Goal: Task Accomplishment & Management: Complete application form

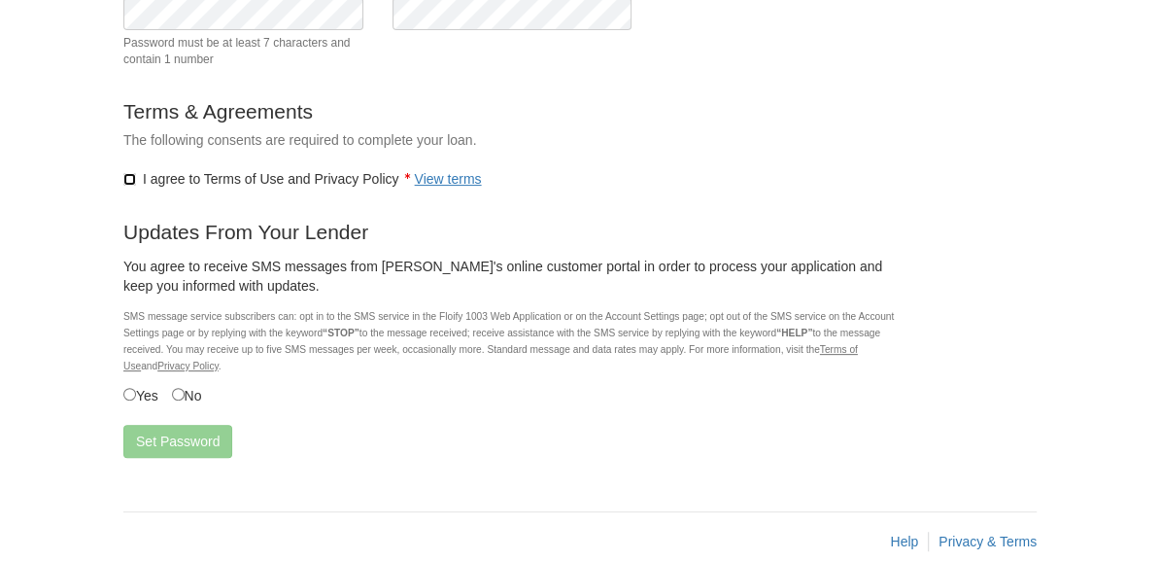
scroll to position [306, 0]
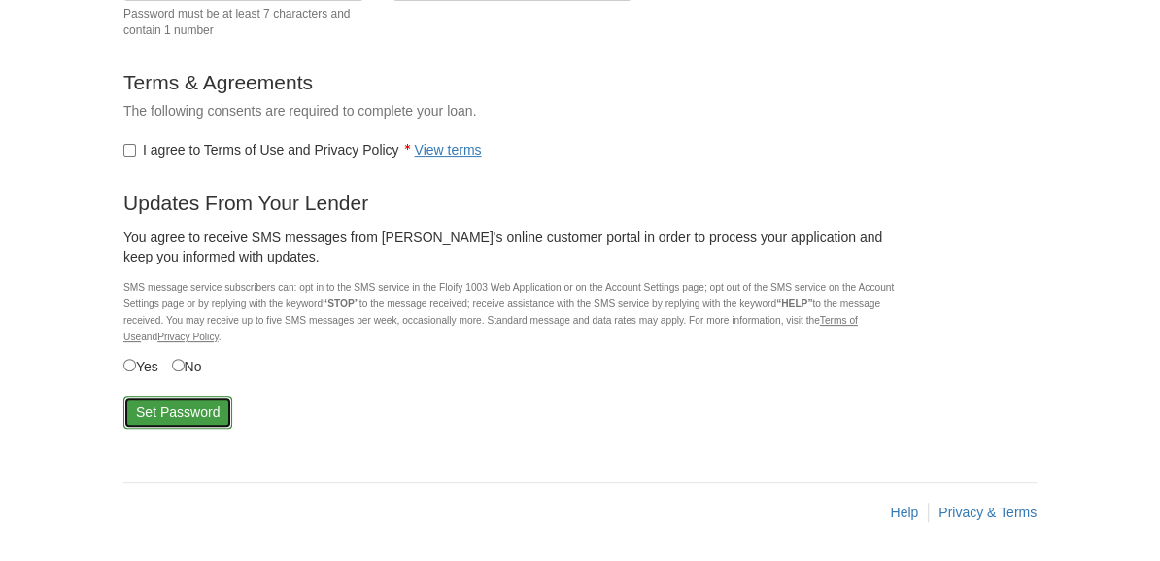
click at [189, 413] on button "Set Password" at bounding box center [177, 411] width 109 height 33
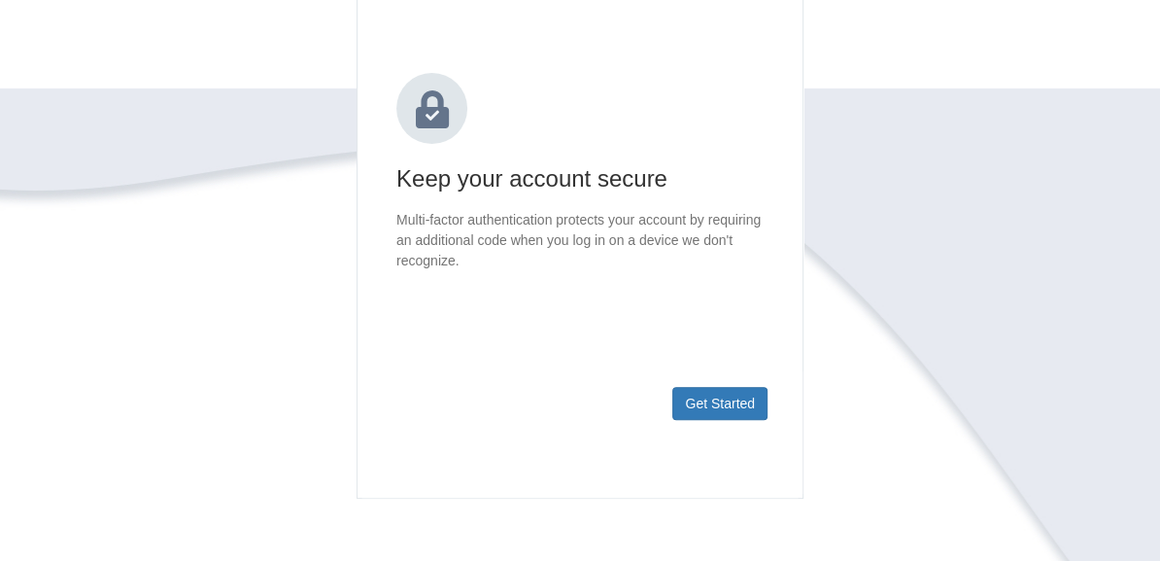
scroll to position [230, 0]
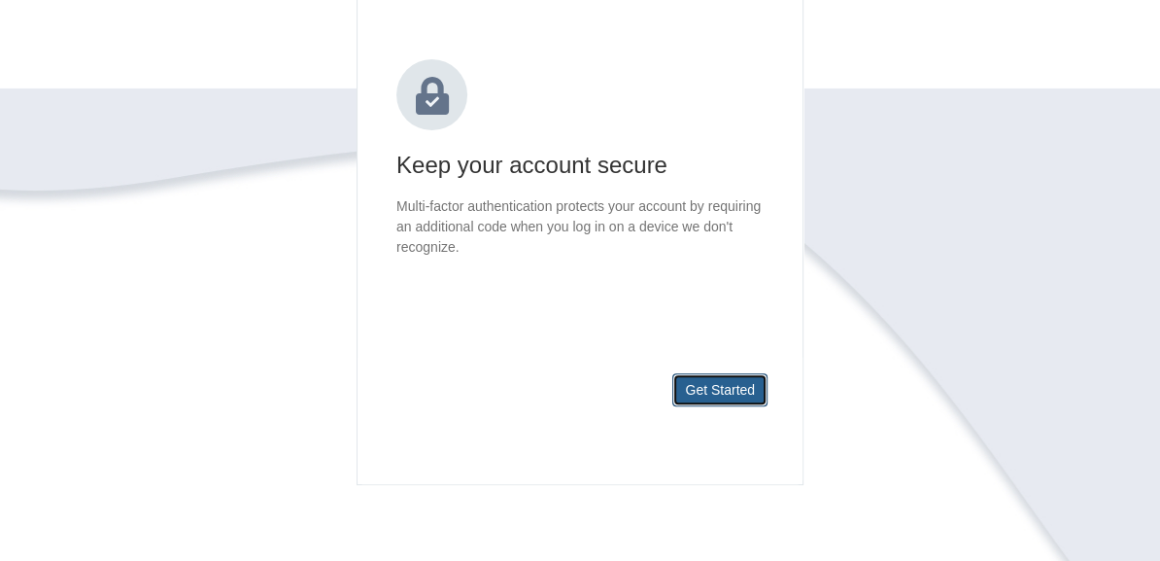
click at [730, 385] on button "Get Started" at bounding box center [719, 389] width 95 height 33
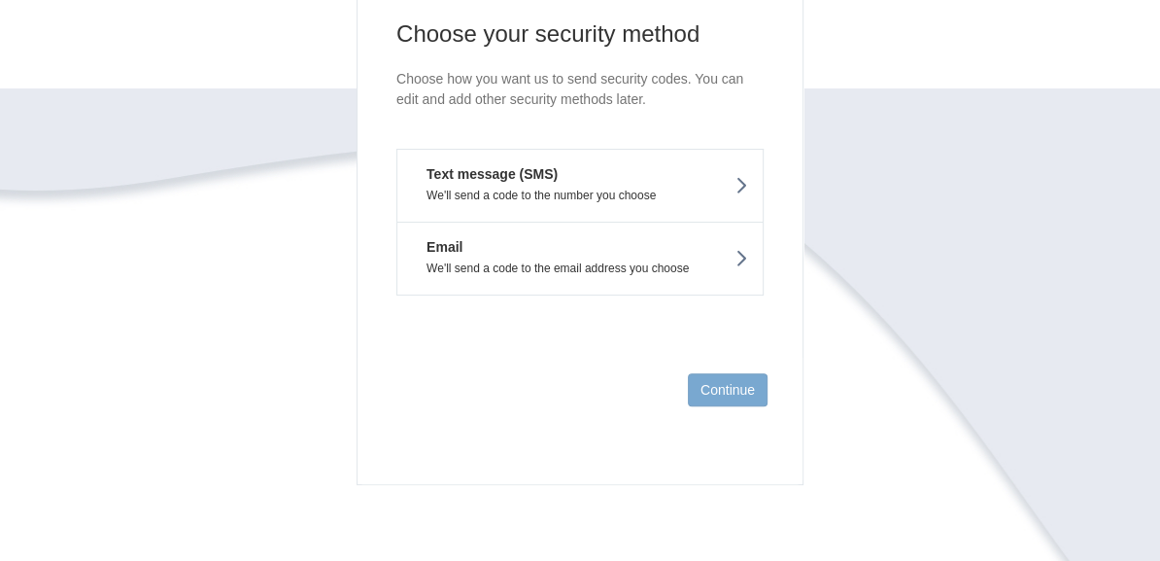
click at [588, 251] on button "Email We'll send a code to the email address you choose" at bounding box center [579, 259] width 367 height 74
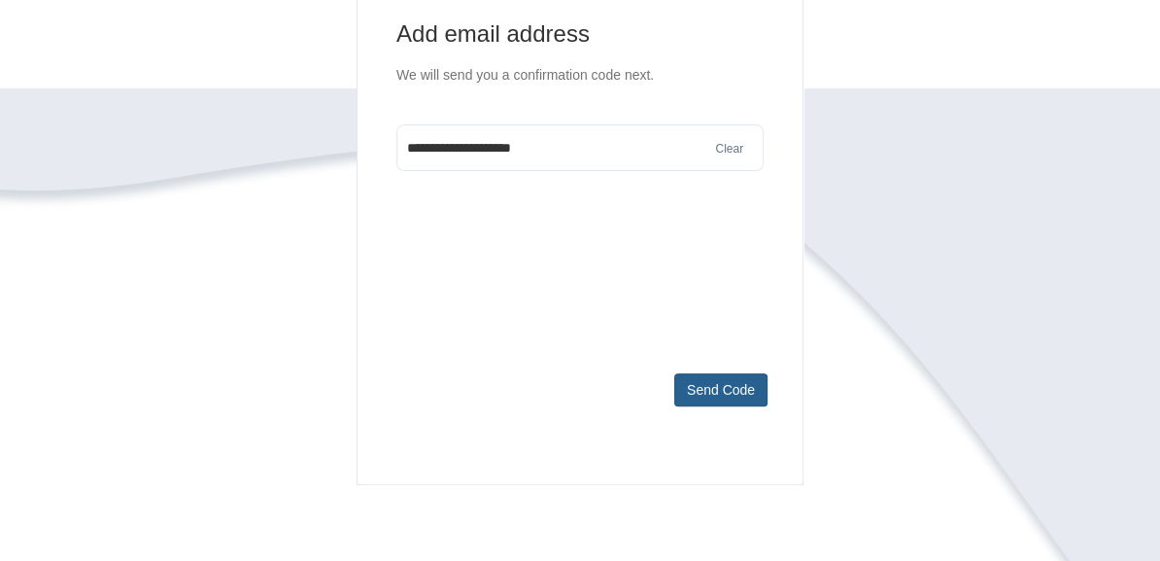
type input "**********"
click at [732, 404] on button "Send Code" at bounding box center [720, 389] width 93 height 33
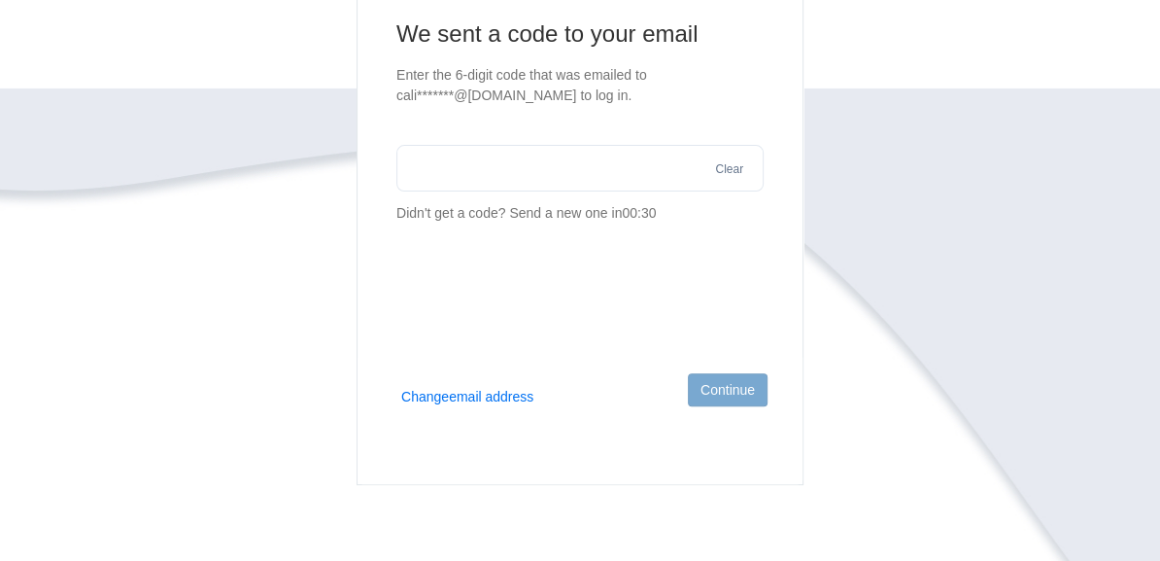
click at [501, 166] on input "text" at bounding box center [579, 168] width 367 height 47
paste input "******"
type input "******"
click at [716, 381] on button "Continue" at bounding box center [728, 389] width 80 height 33
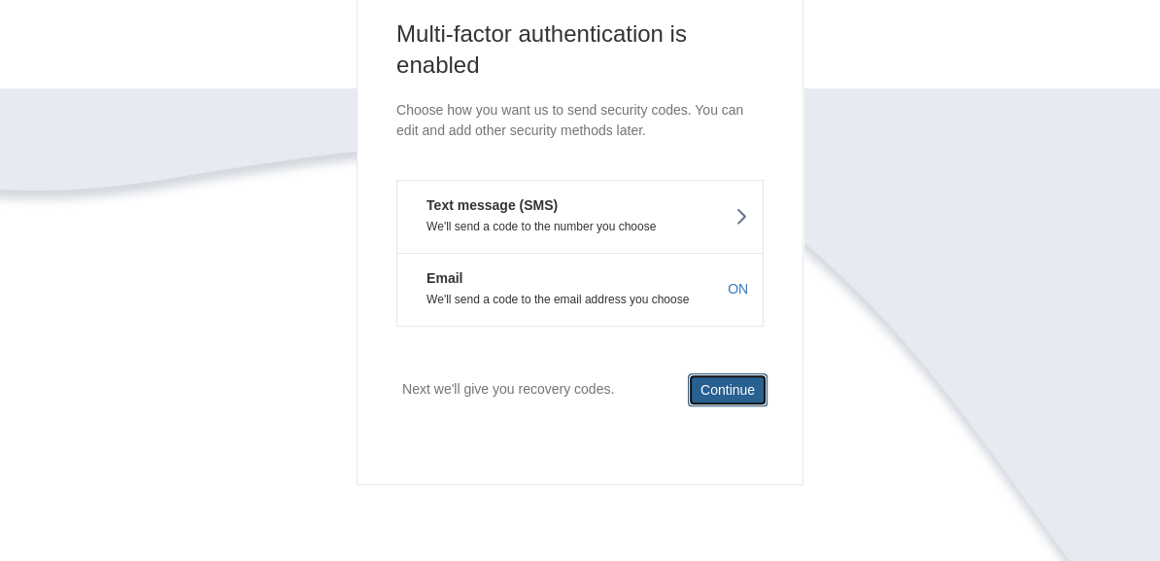
click at [716, 381] on button "Continue" at bounding box center [728, 389] width 80 height 33
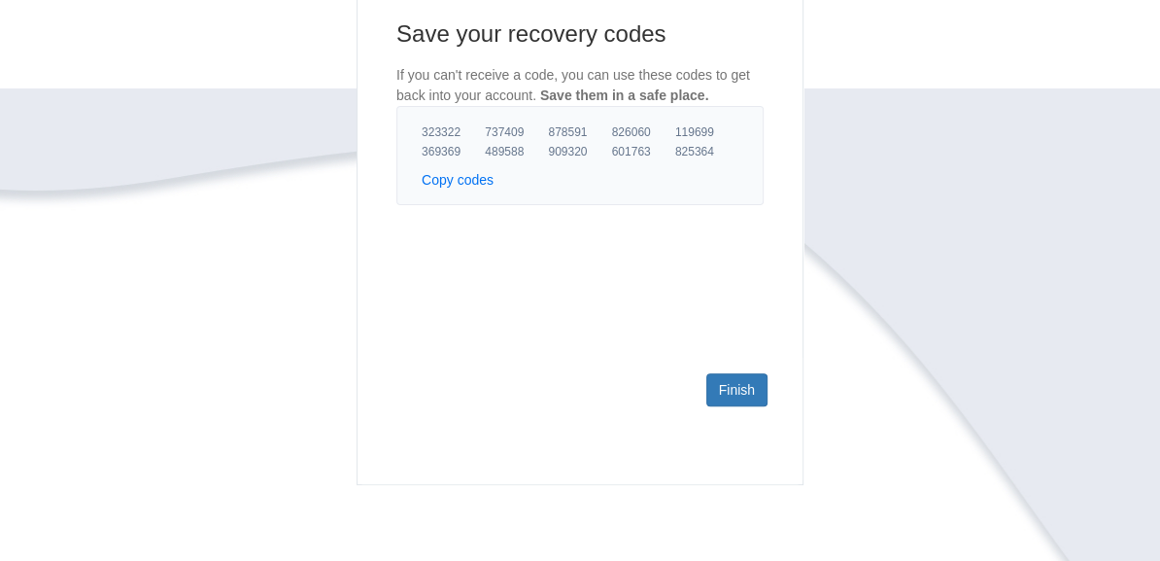
click at [448, 174] on button "Copy codes" at bounding box center [458, 179] width 72 height 19
click at [724, 395] on link "Finish" at bounding box center [736, 389] width 61 height 33
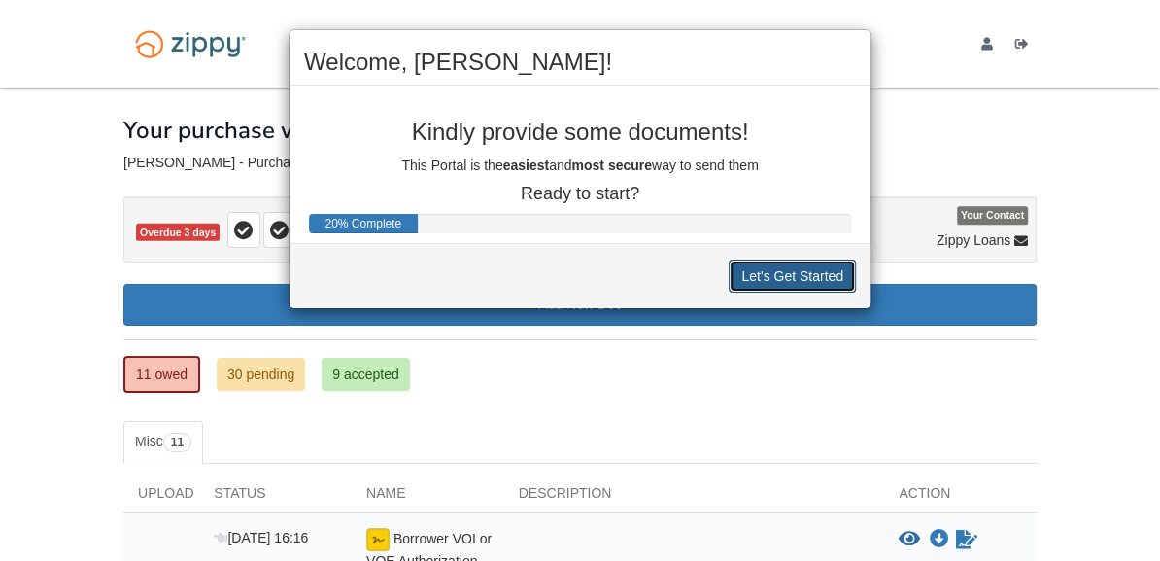
click at [814, 270] on button "Let's Get Started" at bounding box center [792, 275] width 127 height 33
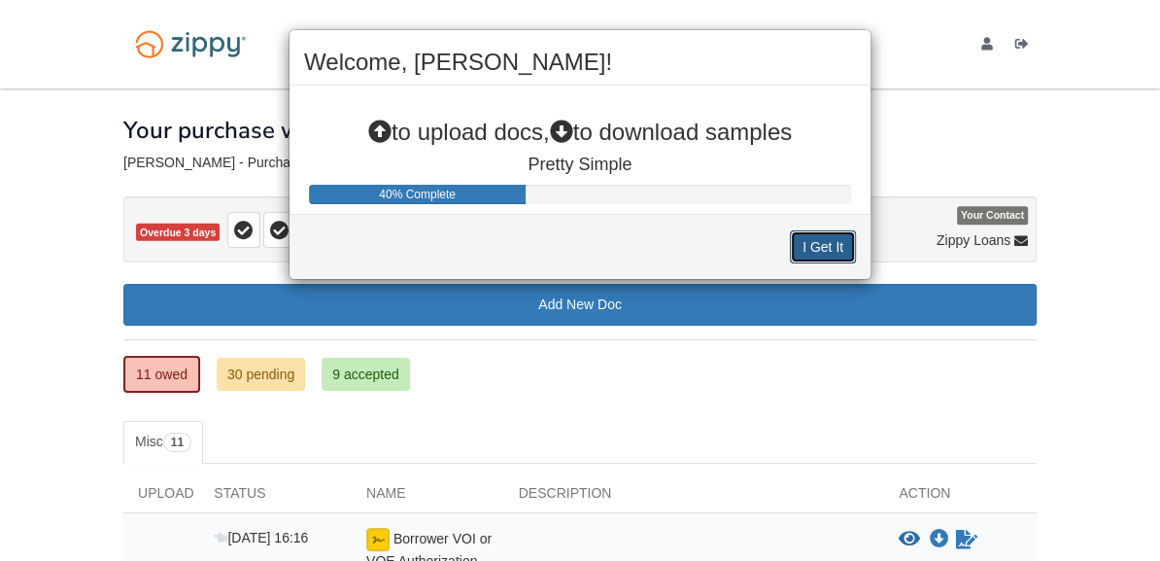
click at [841, 239] on button "I Get It" at bounding box center [823, 246] width 66 height 33
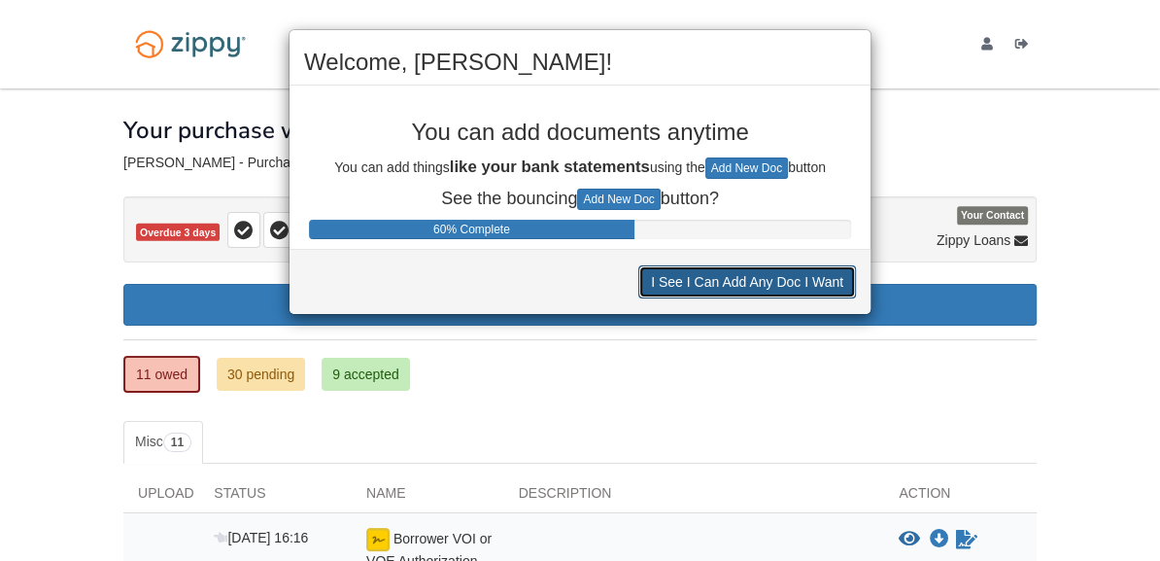
click at [787, 281] on button "I See I Can Add Any Doc I Want" at bounding box center [747, 281] width 218 height 33
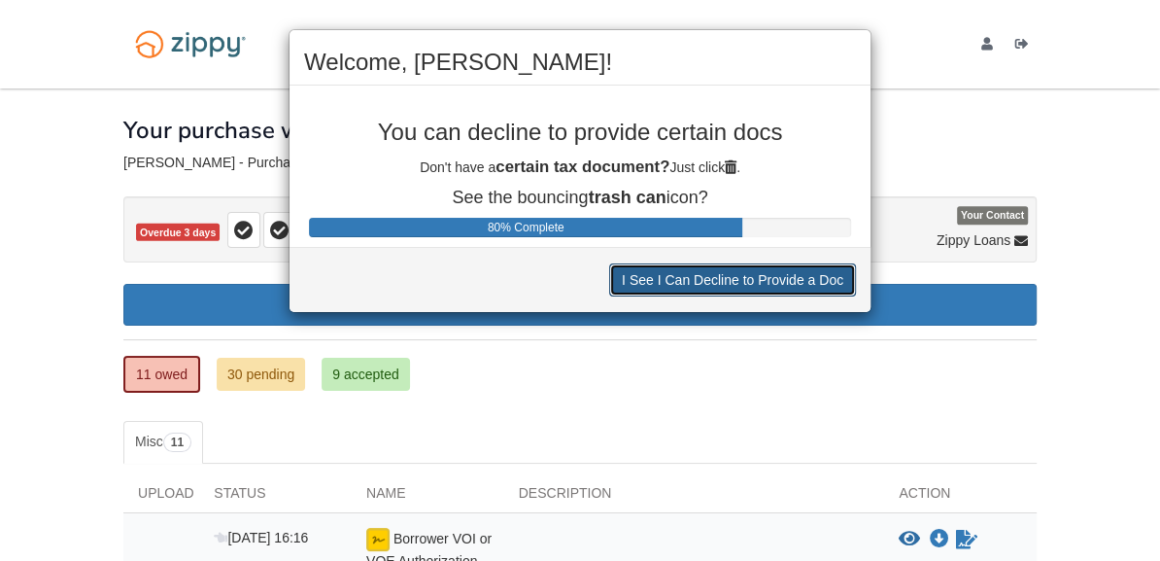
click at [787, 281] on button "I See I Can Decline to Provide a Doc" at bounding box center [732, 279] width 247 height 33
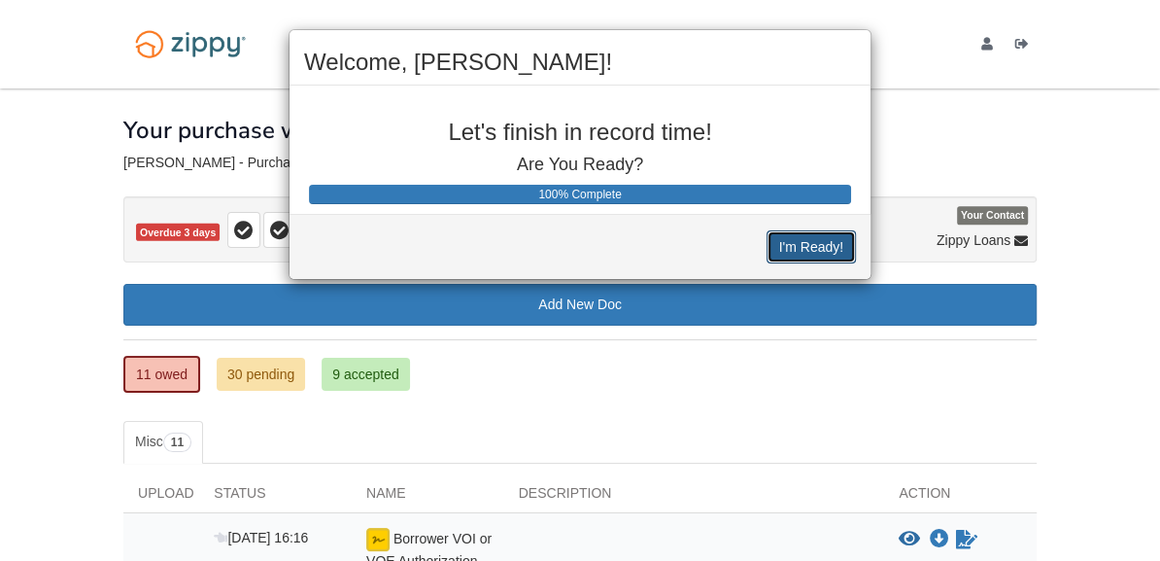
click at [803, 252] on button "I'm Ready!" at bounding box center [811, 246] width 89 height 33
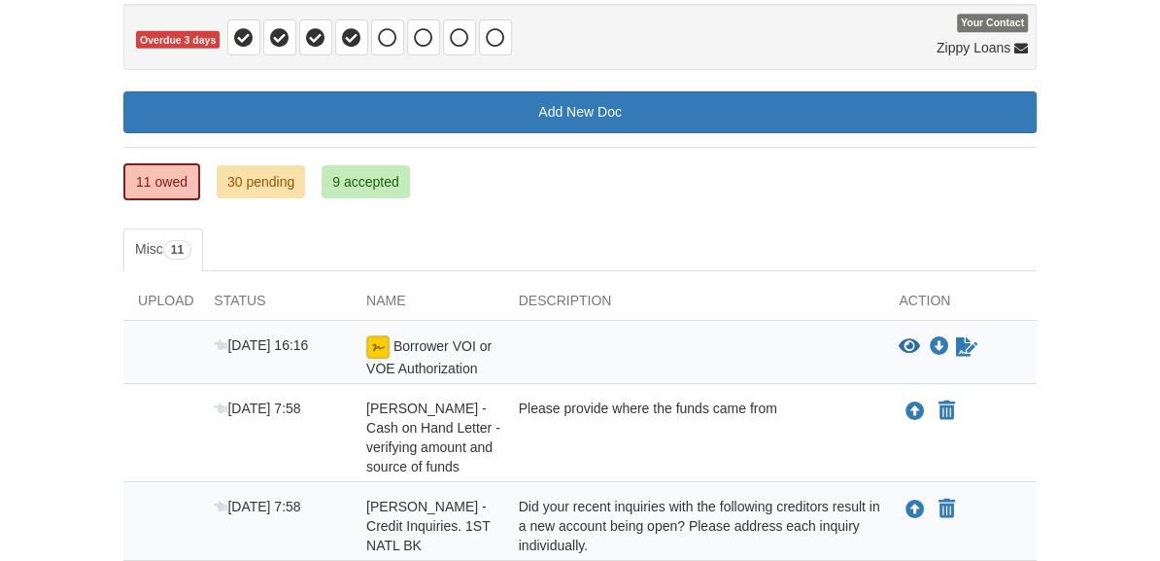
scroll to position [210, 0]
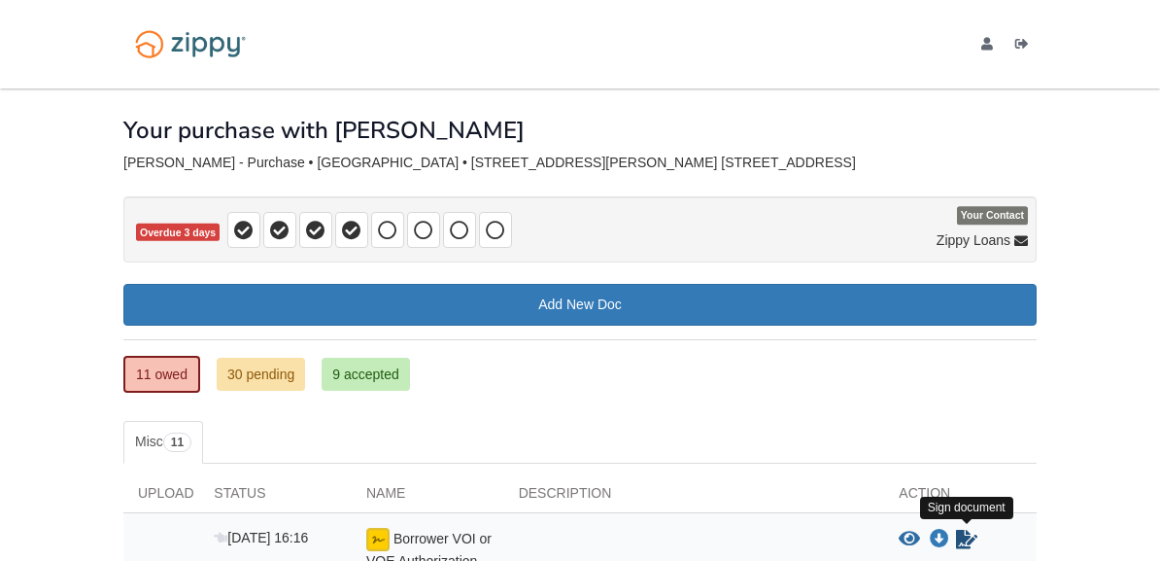
scroll to position [210, 0]
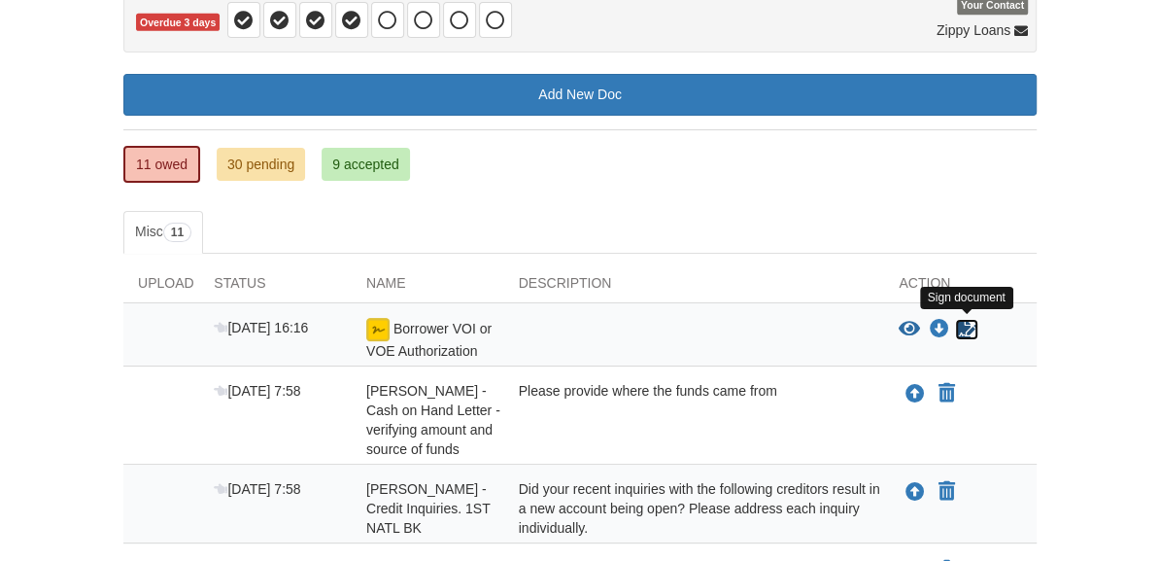
click at [957, 323] on icon "Sign Form" at bounding box center [966, 329] width 21 height 19
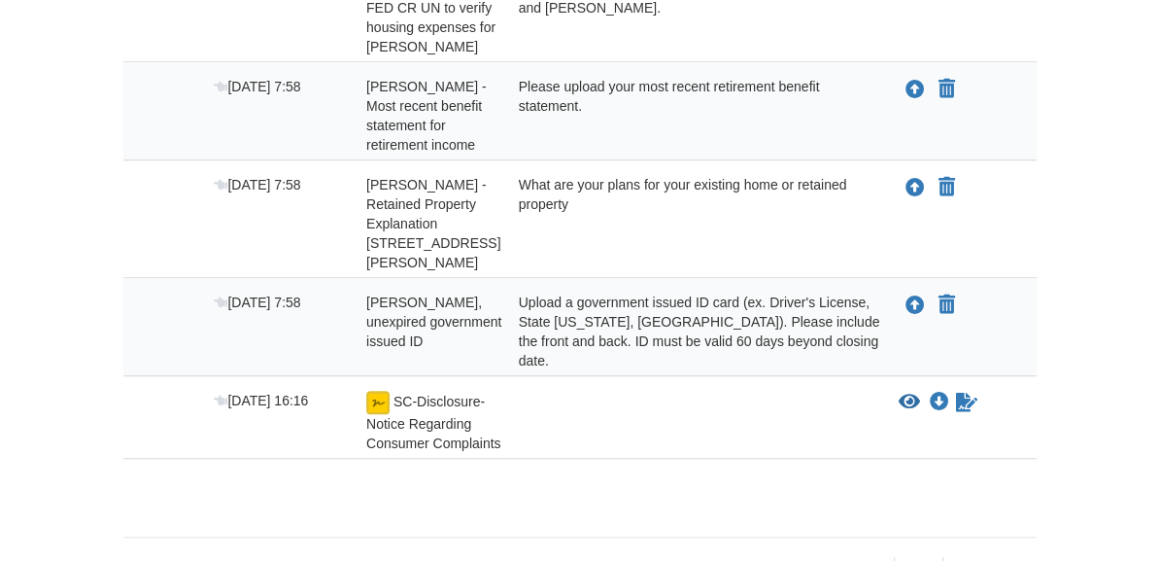
scroll to position [1013, 0]
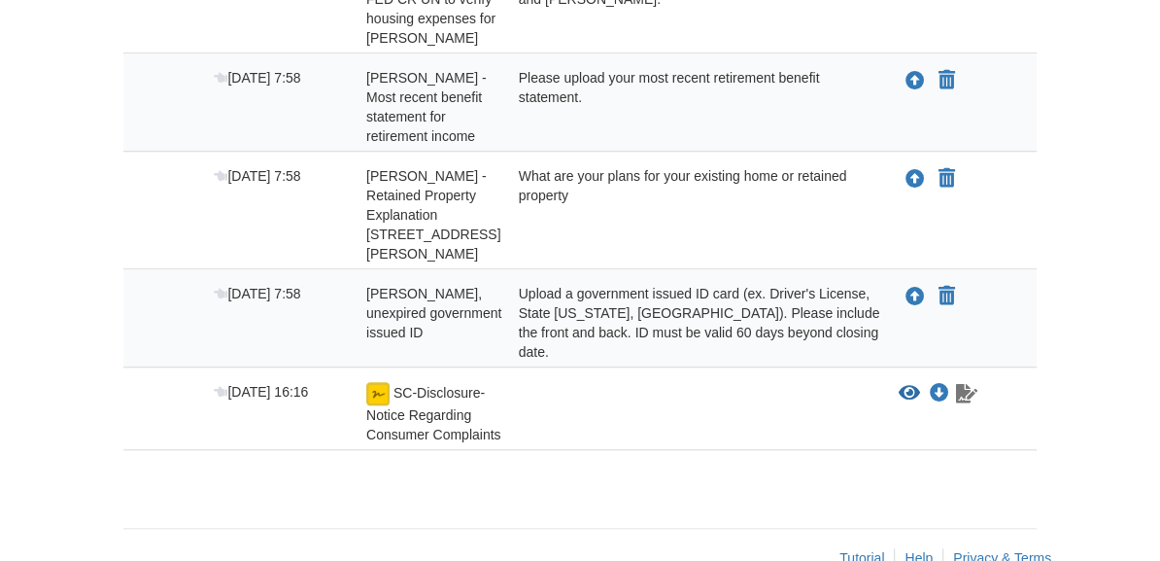
click at [967, 384] on icon "Waiting for your co-borrower to e-sign" at bounding box center [966, 393] width 21 height 19
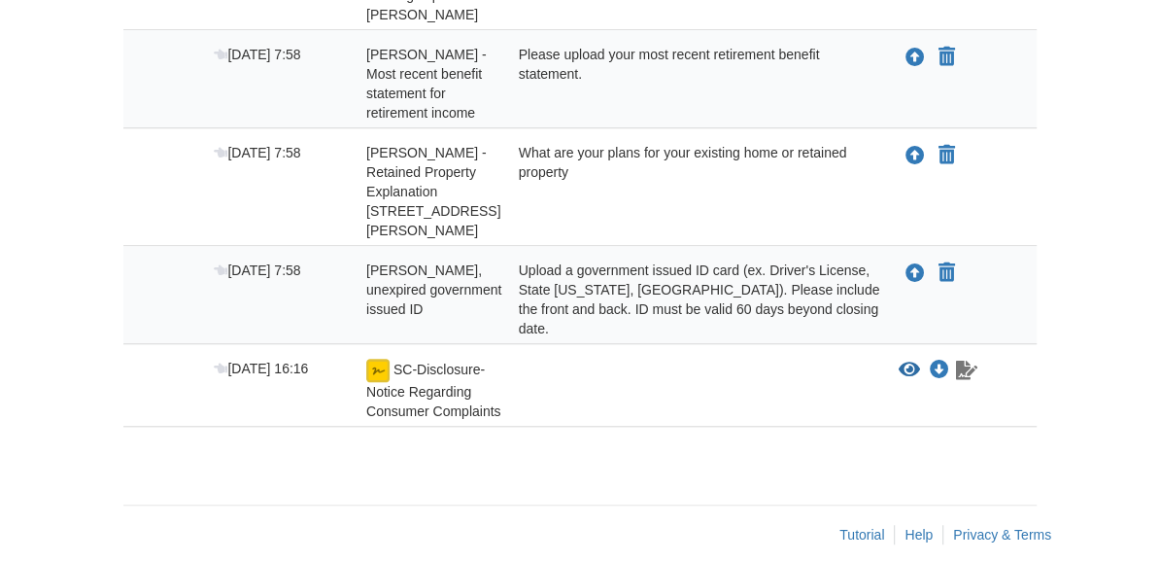
click at [963, 360] on icon "Waiting for your co-borrower to e-sign" at bounding box center [966, 369] width 21 height 19
click at [914, 360] on icon "View SC-Disclosure-Notice Regarding Consumer Complaints" at bounding box center [909, 369] width 21 height 19
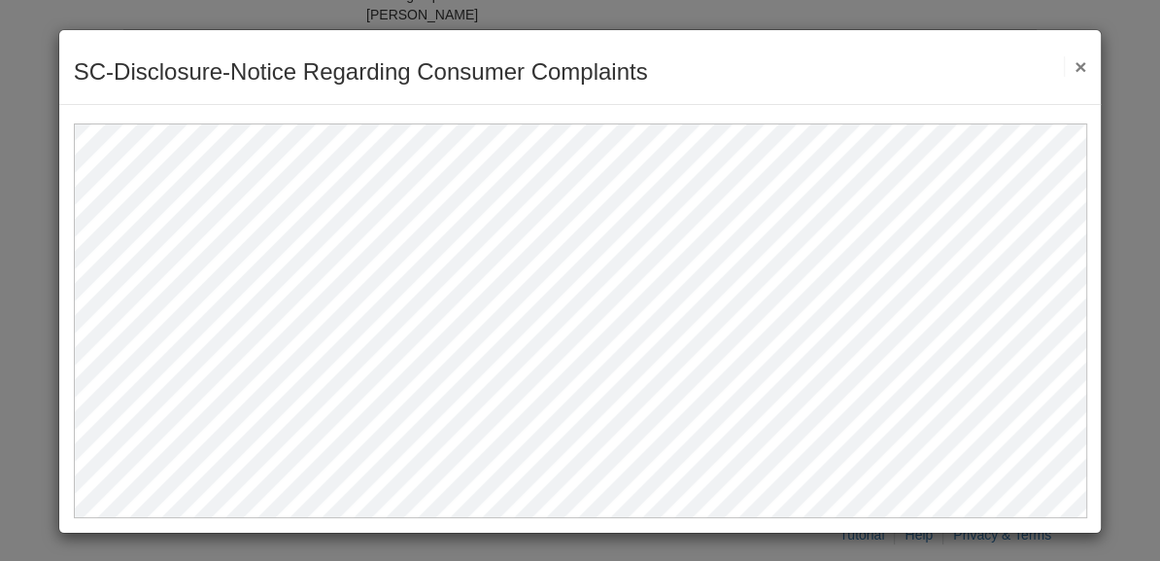
scroll to position [2, 0]
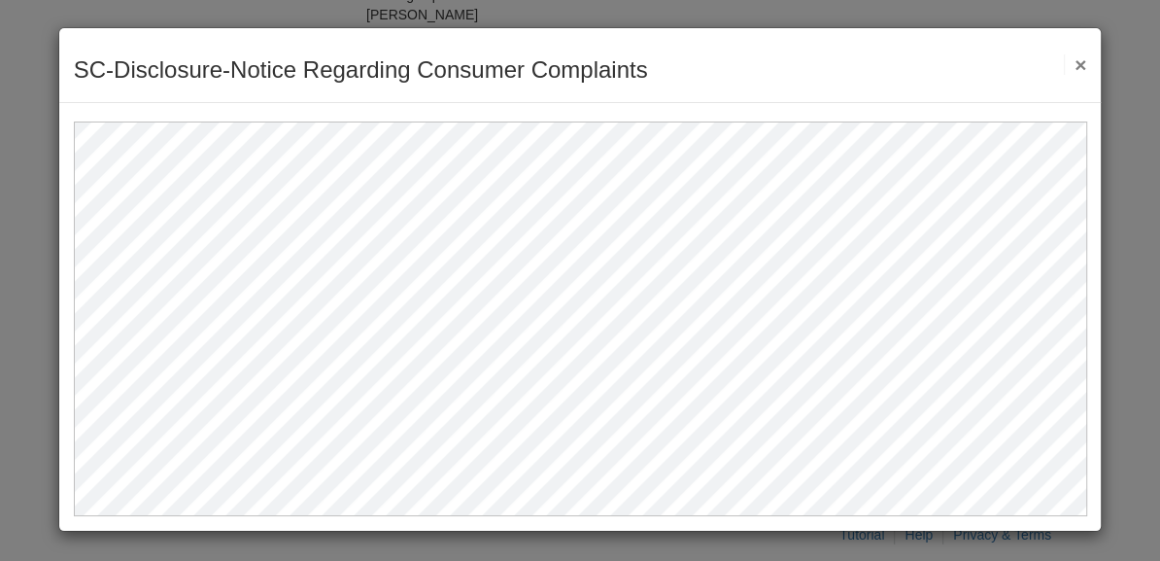
click at [1072, 66] on button "×" at bounding box center [1075, 64] width 22 height 20
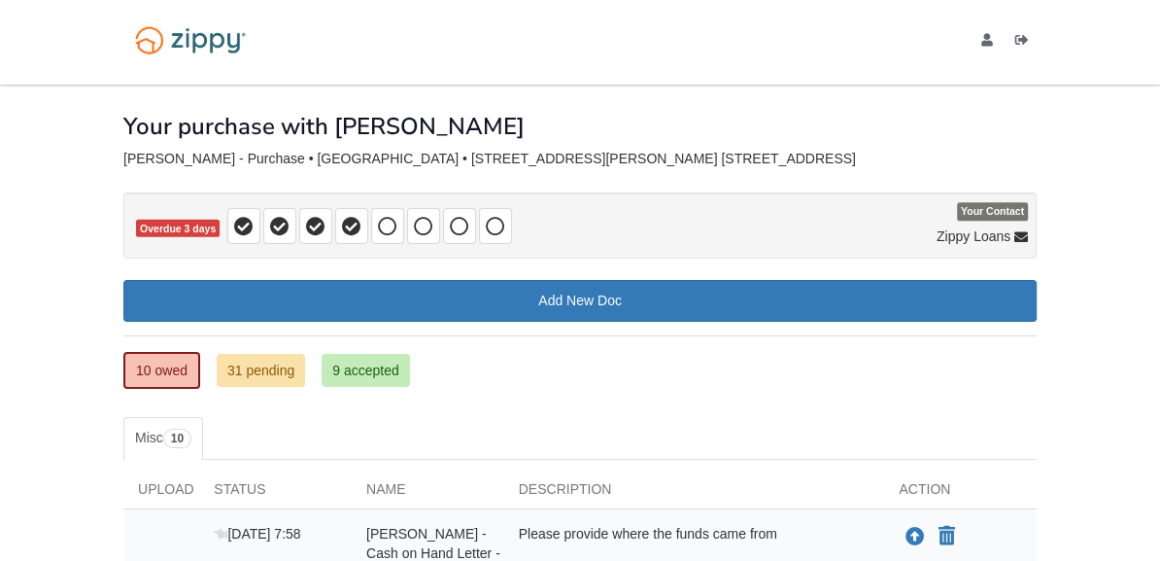
scroll to position [0, 0]
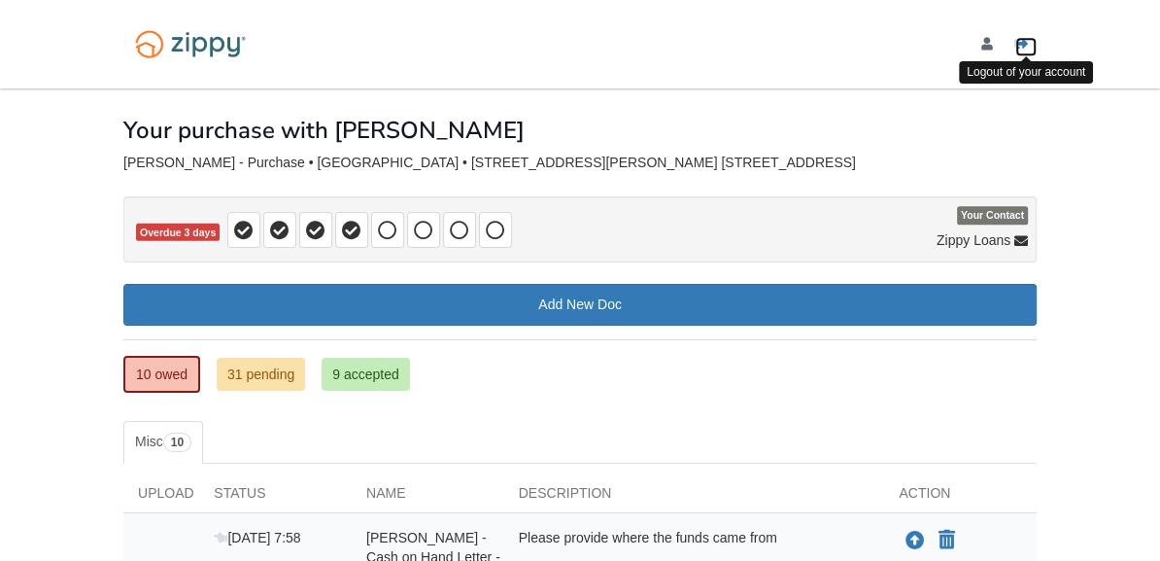
click at [1026, 40] on icon "Log out" at bounding box center [1022, 45] width 14 height 14
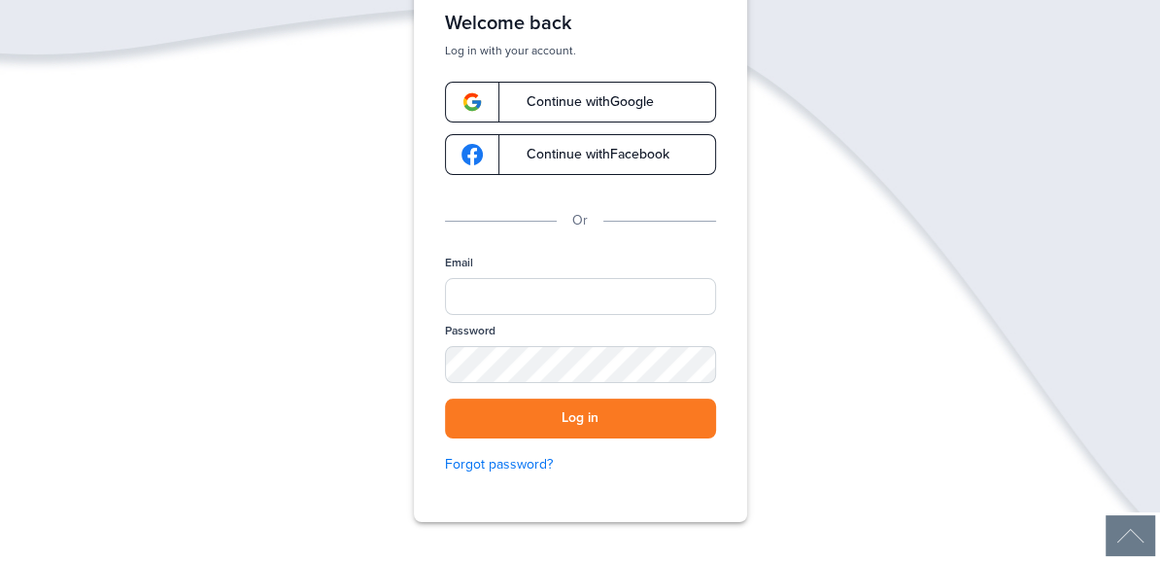
scroll to position [137, 0]
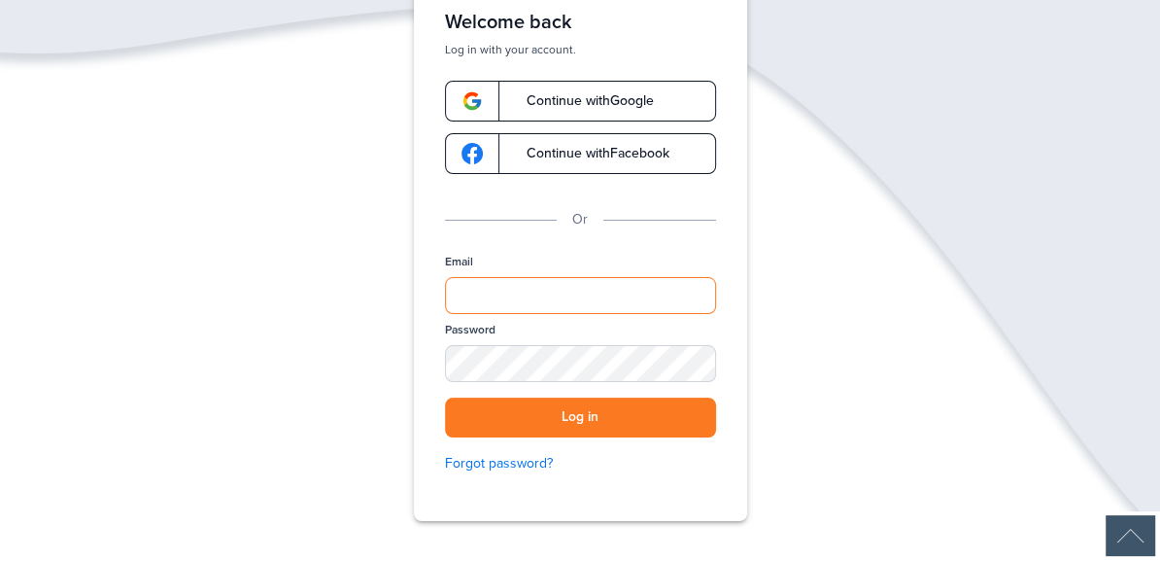
type input "**********"
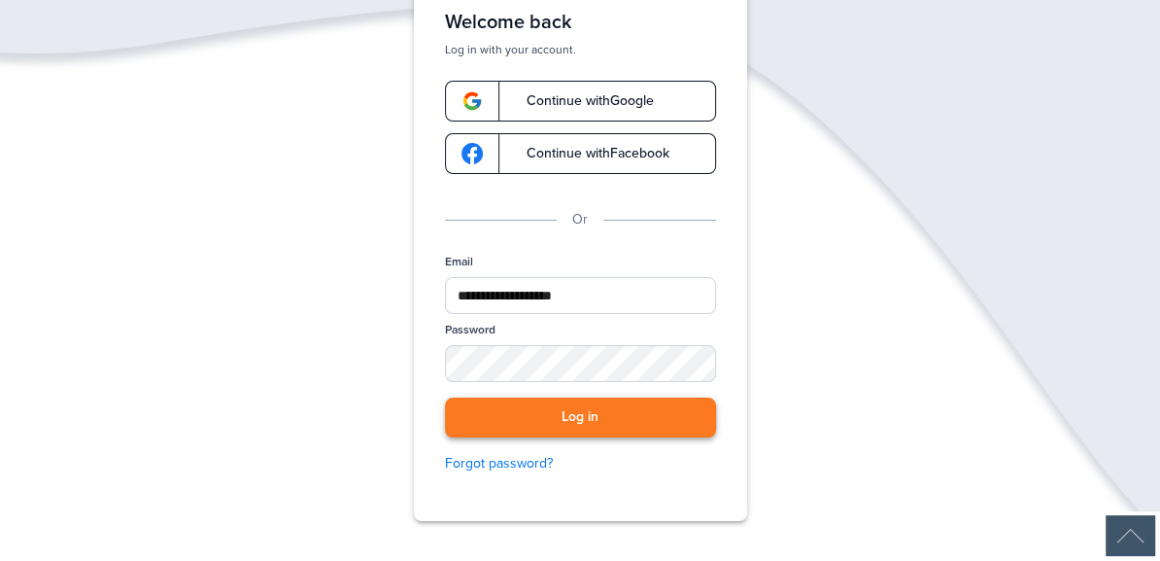
click at [609, 433] on button "Log in" at bounding box center [580, 417] width 271 height 40
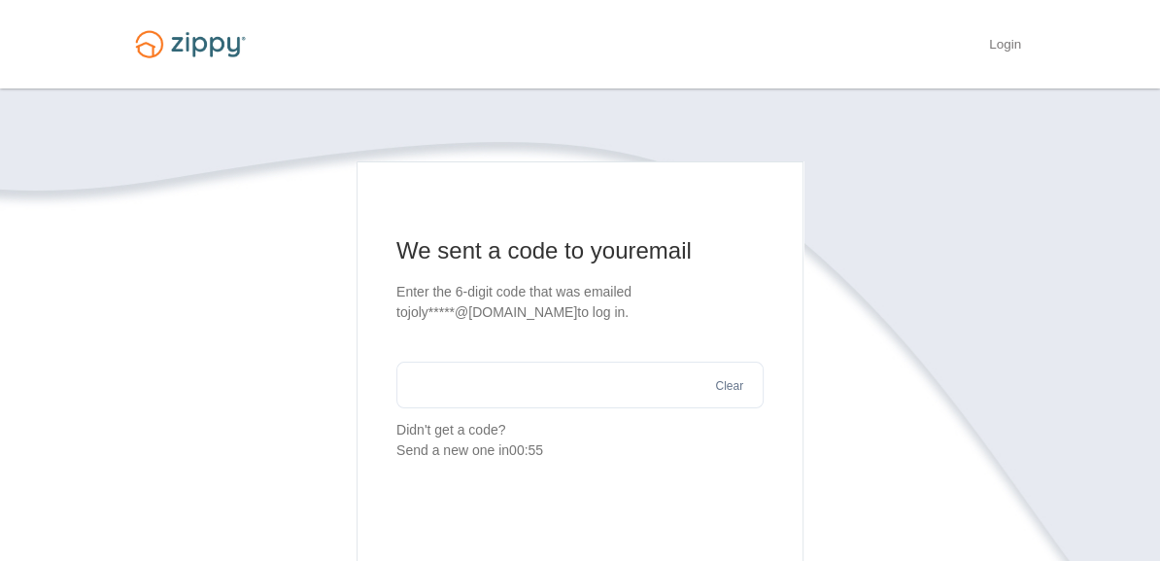
click at [527, 384] on input "text" at bounding box center [579, 384] width 367 height 47
paste input "******"
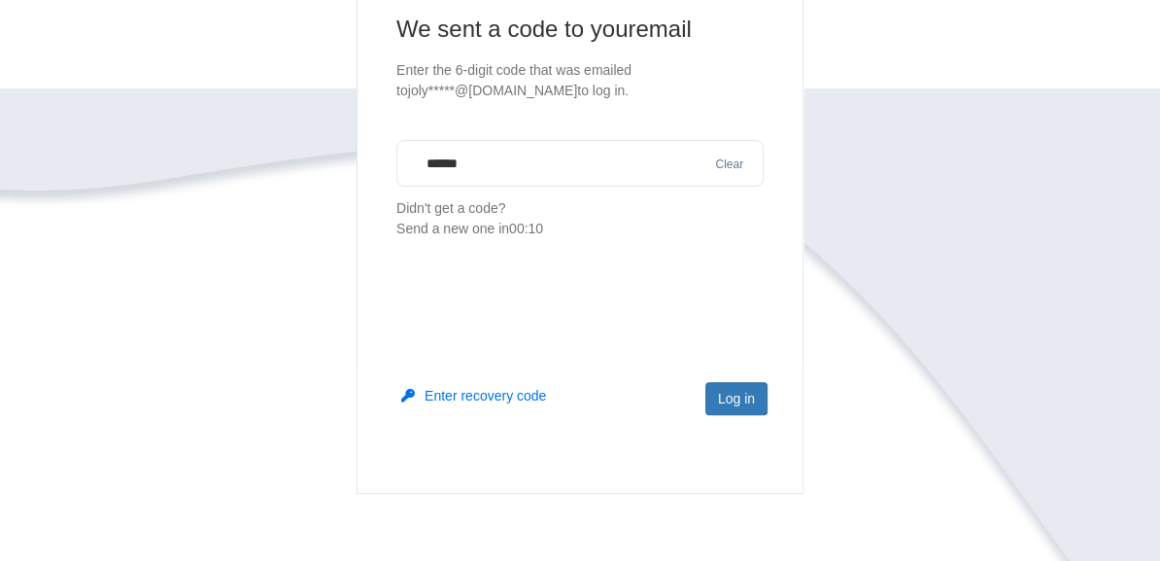
scroll to position [223, 0]
type input "******"
click at [742, 403] on button "Log in" at bounding box center [736, 397] width 62 height 33
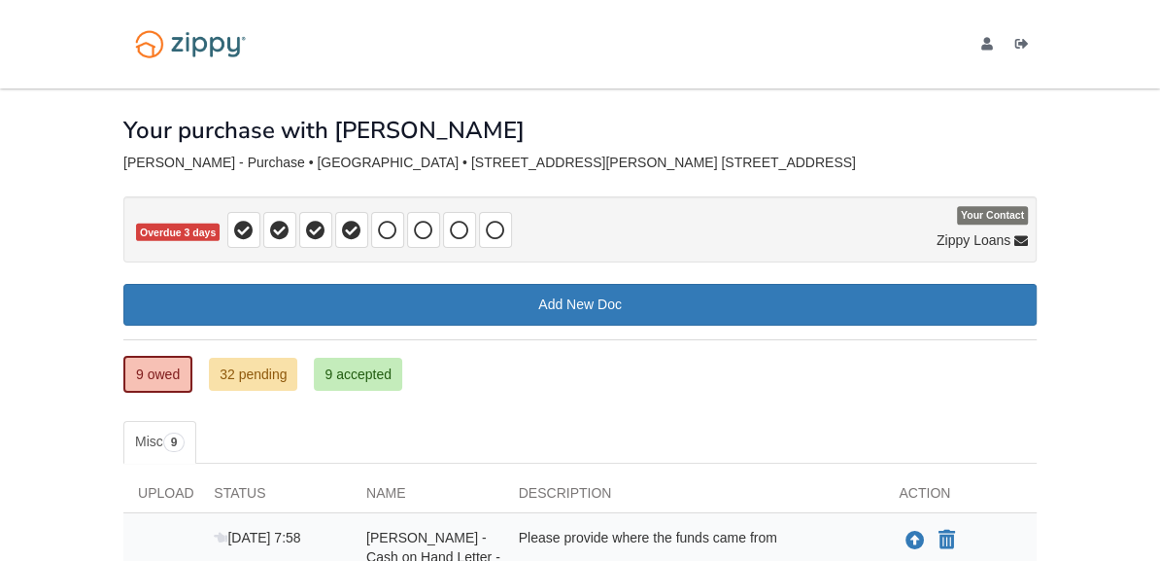
scroll to position [192, 0]
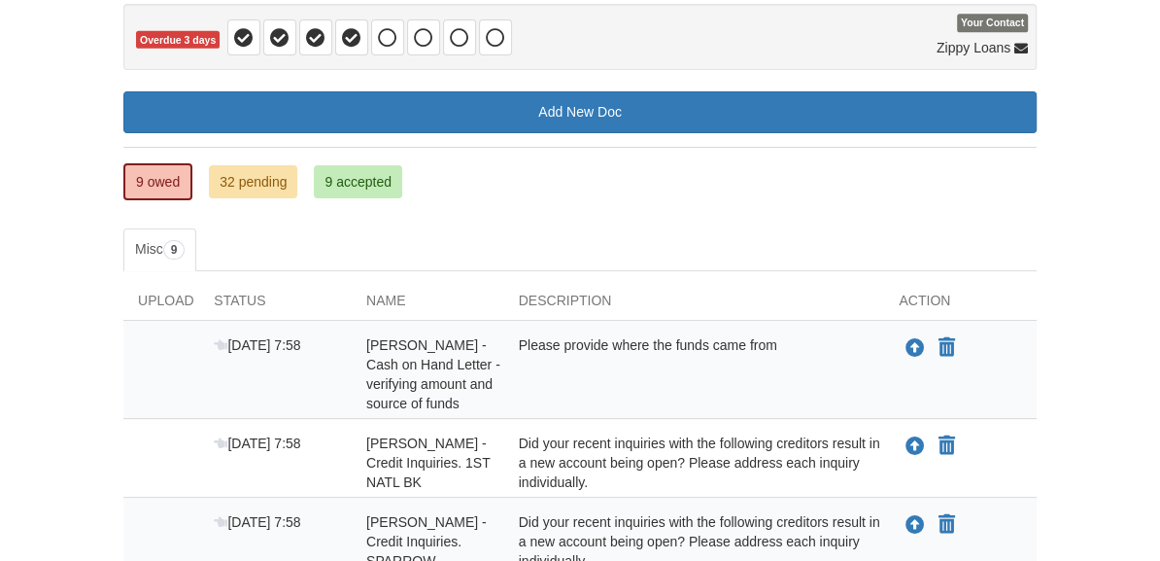
click at [583, 369] on div "Please provide where the funds came from" at bounding box center [694, 374] width 381 height 78
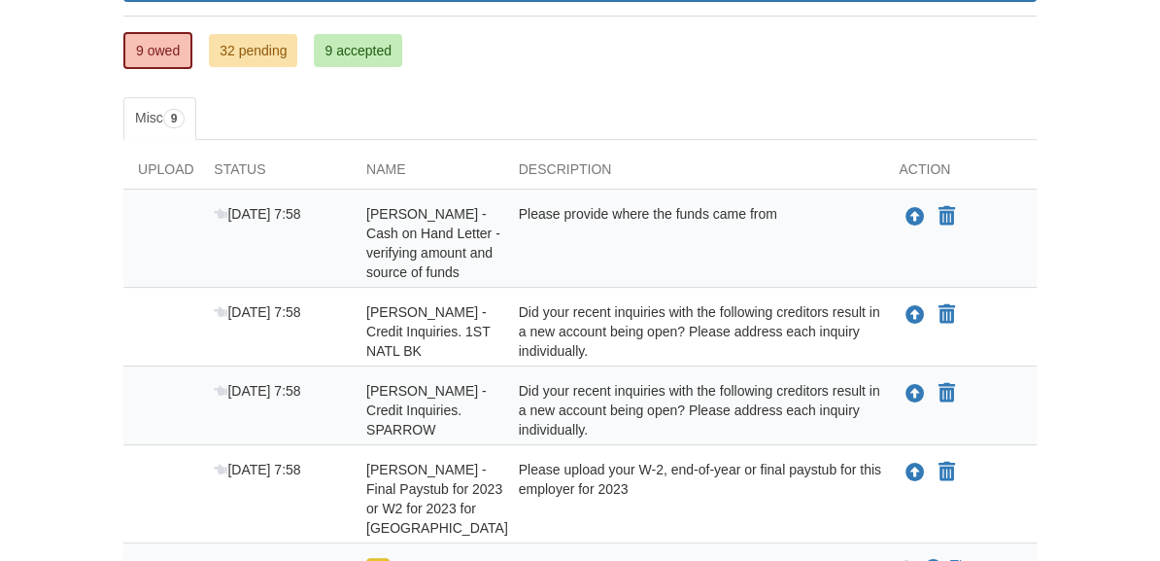
scroll to position [329, 0]
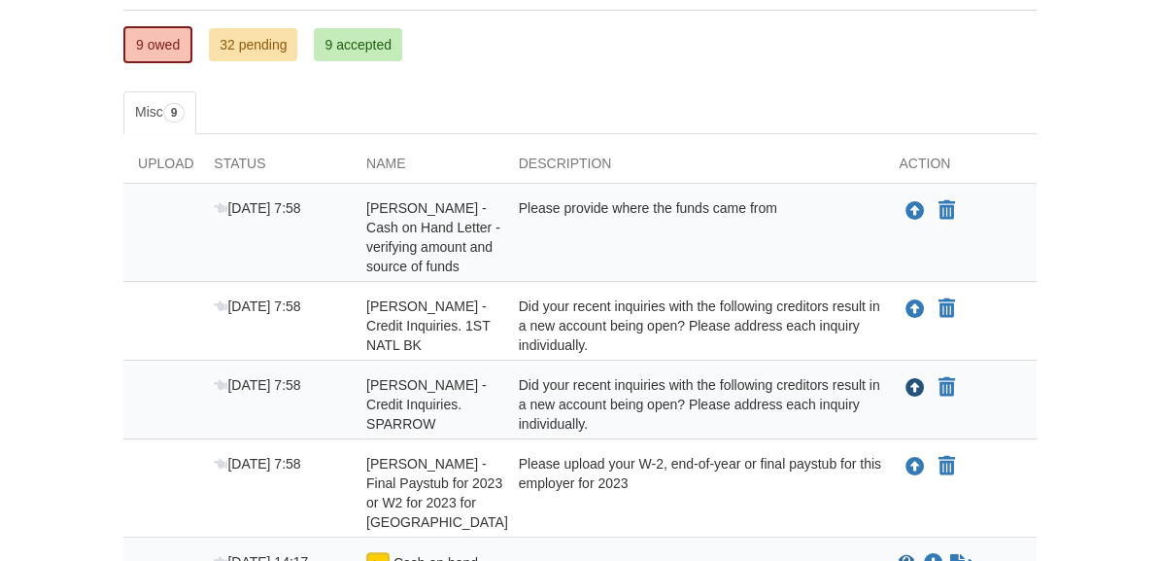
click at [907, 386] on icon "Upload Candace Jenkins - Credit Inquiries. SPARROW" at bounding box center [915, 388] width 19 height 19
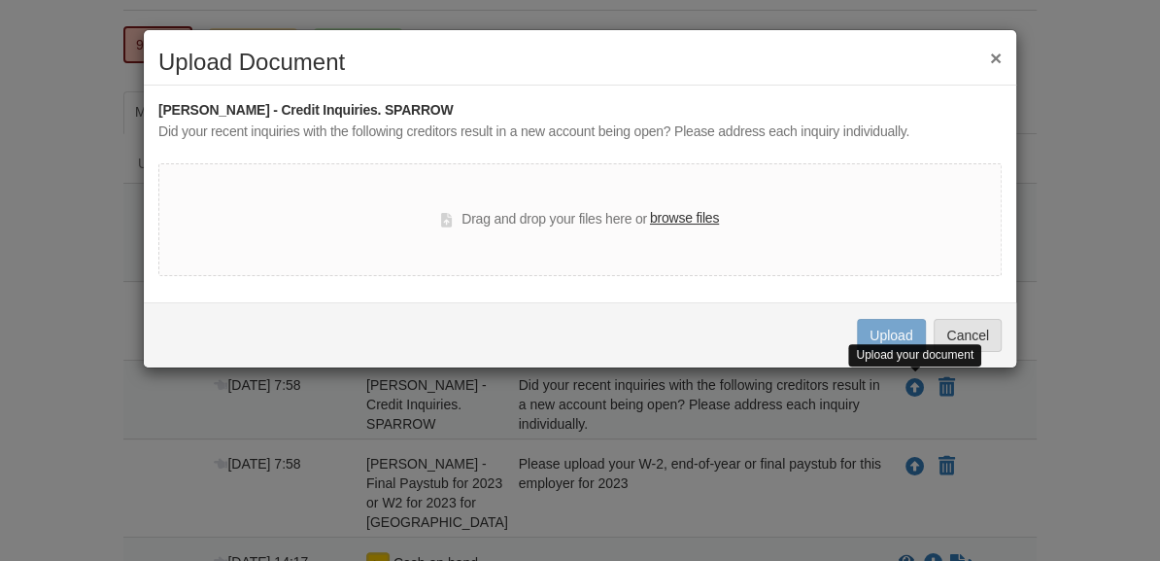
click at [683, 223] on label "browse files" at bounding box center [684, 218] width 69 height 21
click at [0, 0] on input "browse files" at bounding box center [0, 0] width 0 height 0
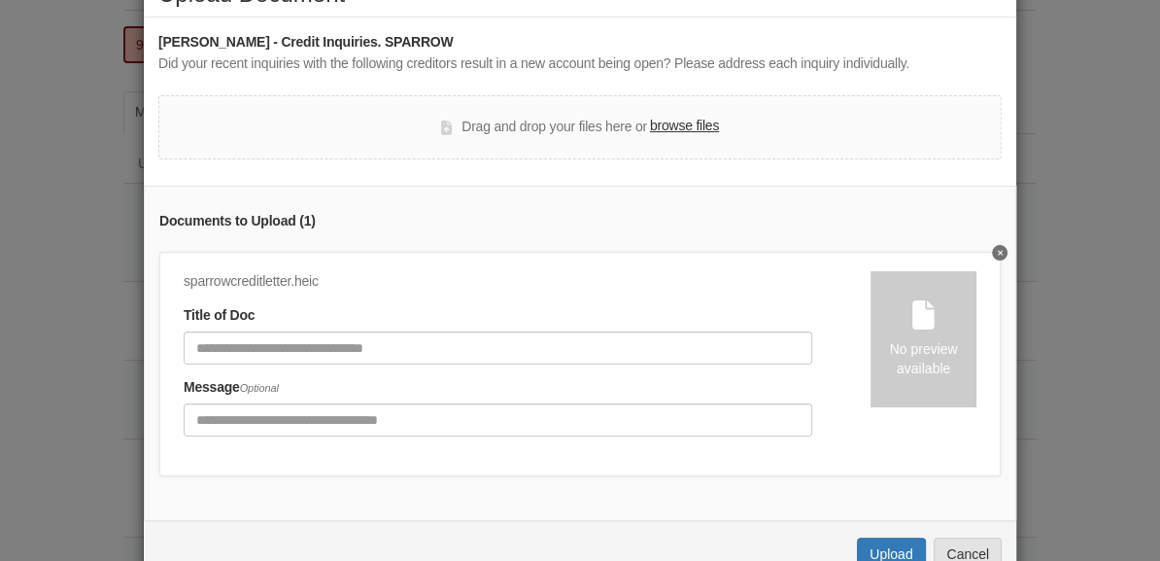
scroll to position [122, 0]
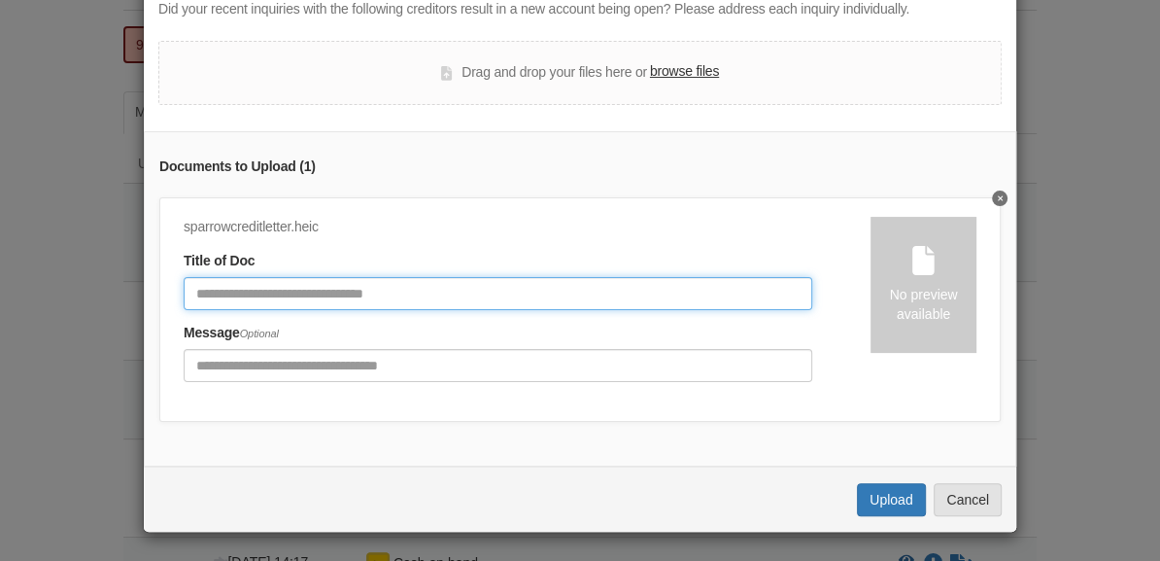
click at [487, 297] on input "Document Title" at bounding box center [498, 293] width 629 height 33
type input "**********"
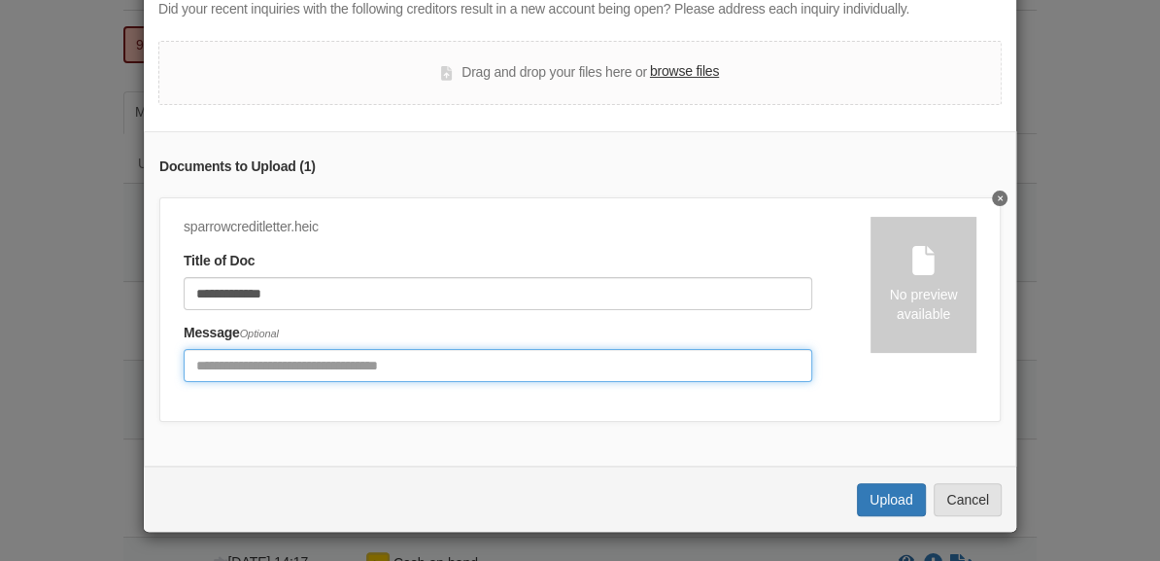
click at [344, 358] on input "Include any comments on this document" at bounding box center [498, 365] width 629 height 33
type input "**********"
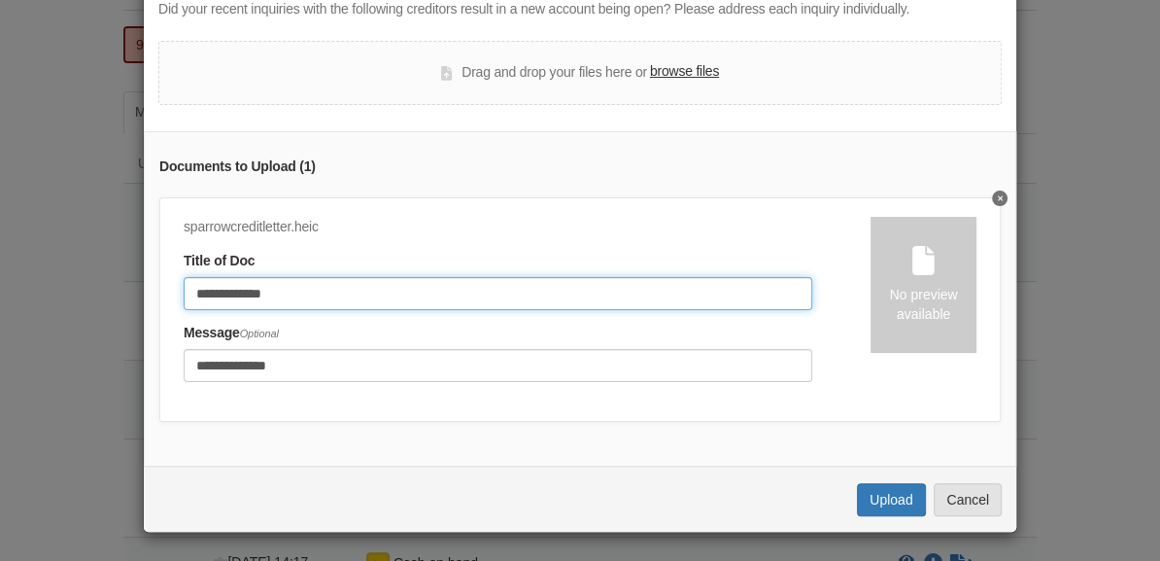
click at [236, 293] on input "**********" at bounding box center [498, 293] width 629 height 33
type input "**********"
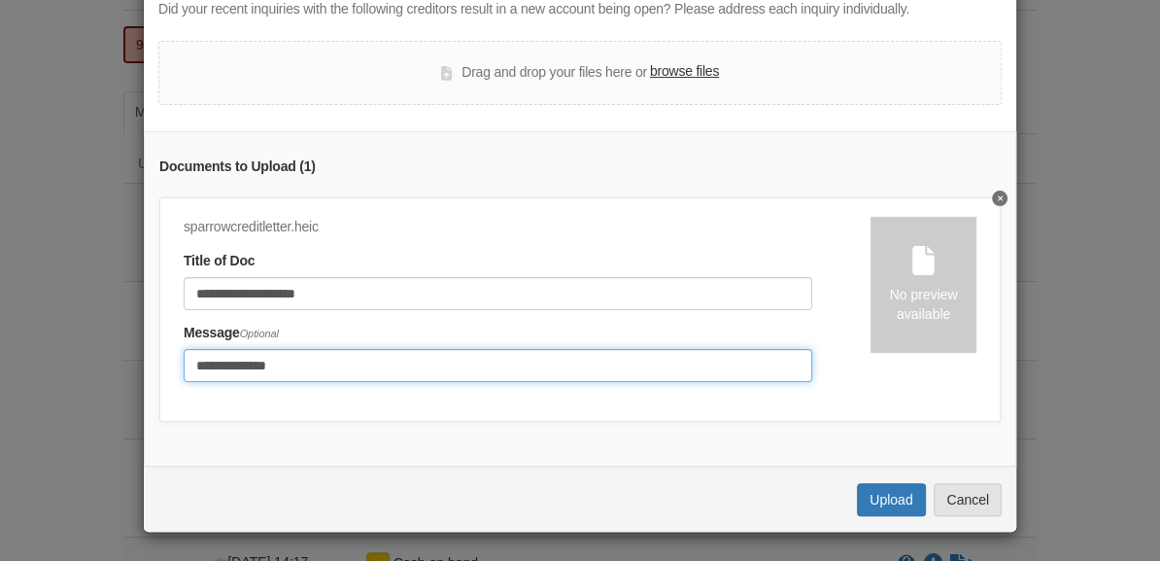
click at [297, 362] on input "**********" at bounding box center [498, 365] width 629 height 33
type input "**********"
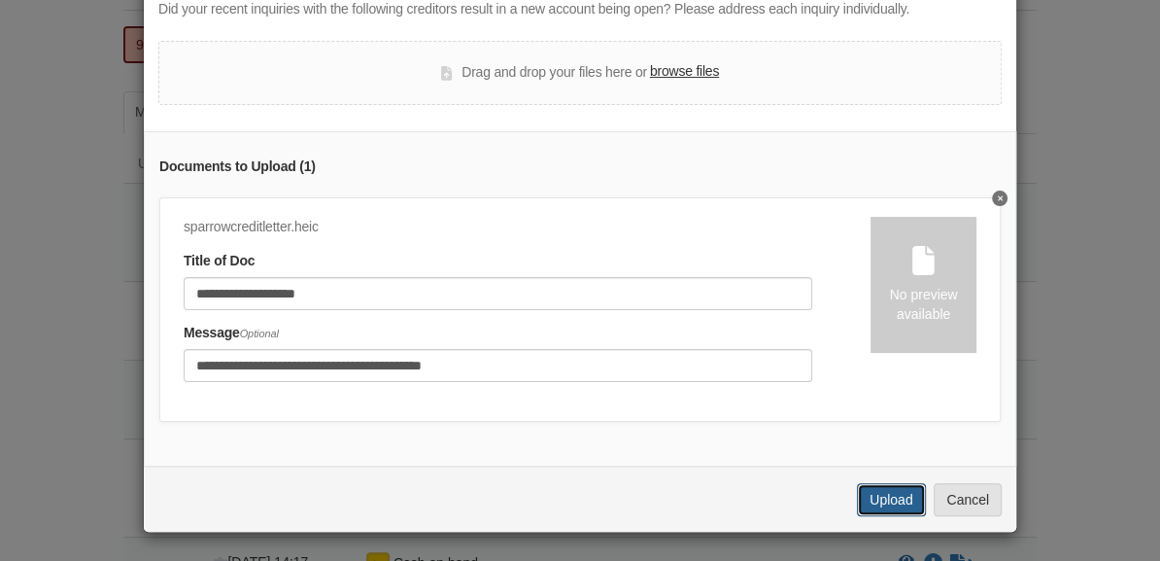
click at [894, 506] on button "Upload" at bounding box center [891, 499] width 68 height 33
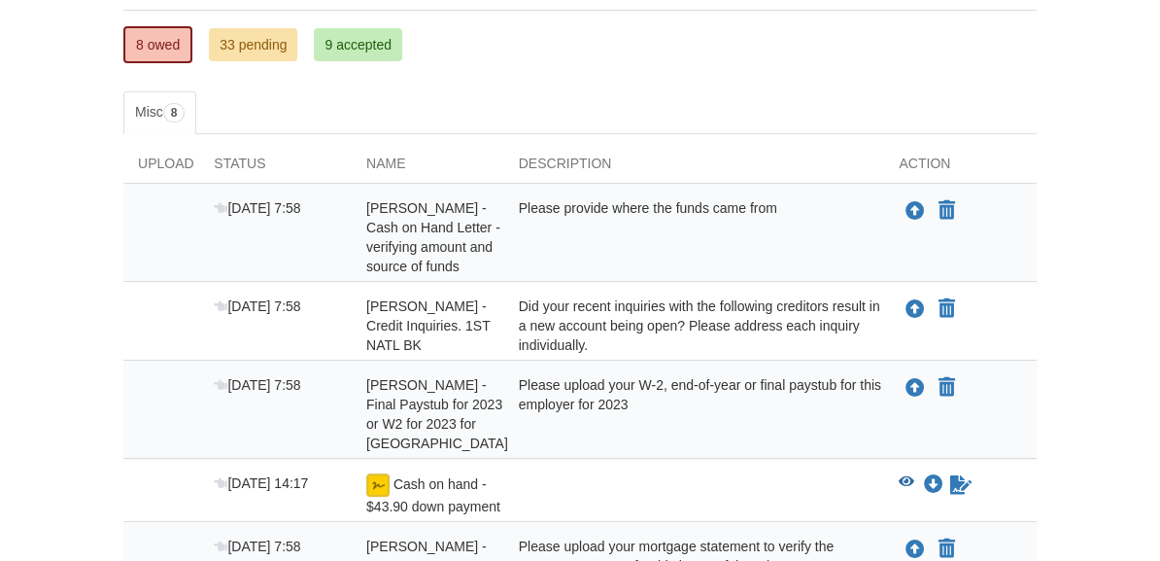
scroll to position [329, 0]
click at [966, 495] on icon "Sign Form" at bounding box center [960, 484] width 21 height 19
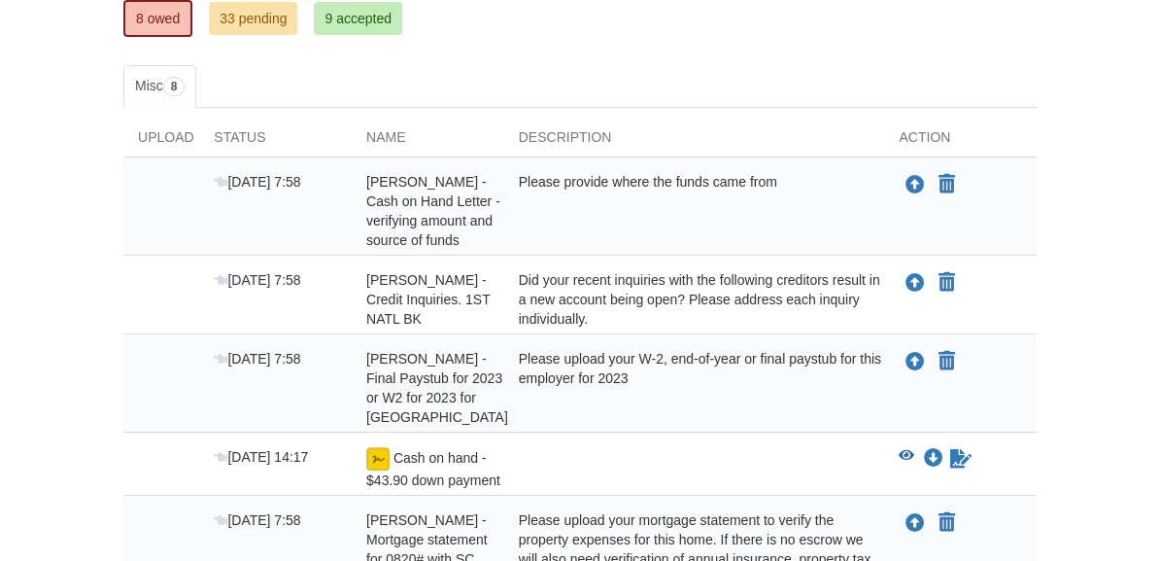
scroll to position [358, 0]
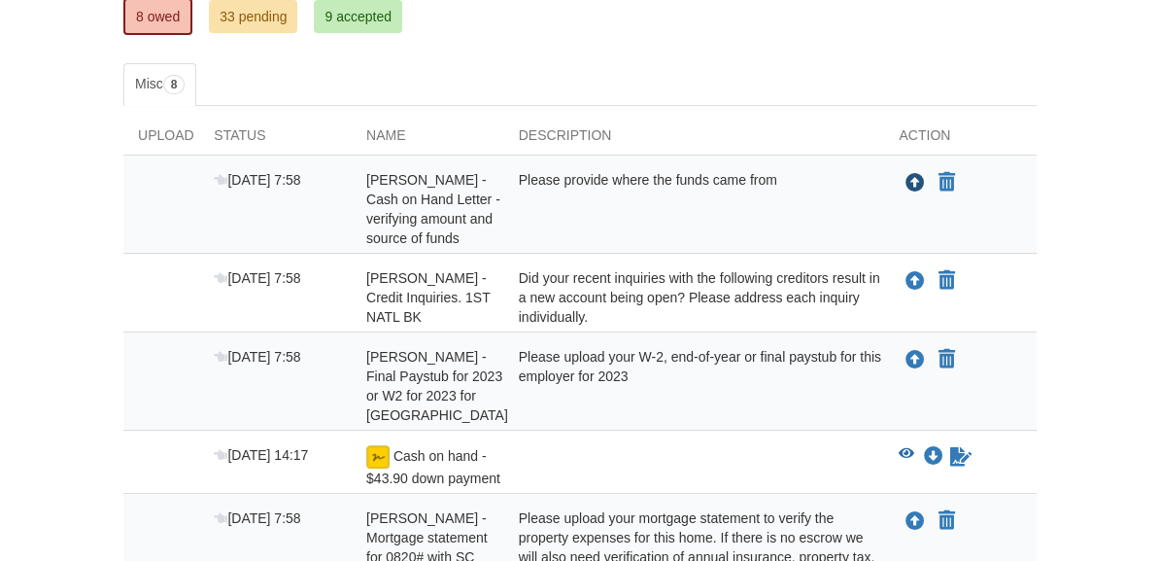
click at [916, 179] on icon "Upload Candace Jenkins - Cash on Hand Letter - verifying amount and source of f…" at bounding box center [915, 183] width 19 height 19
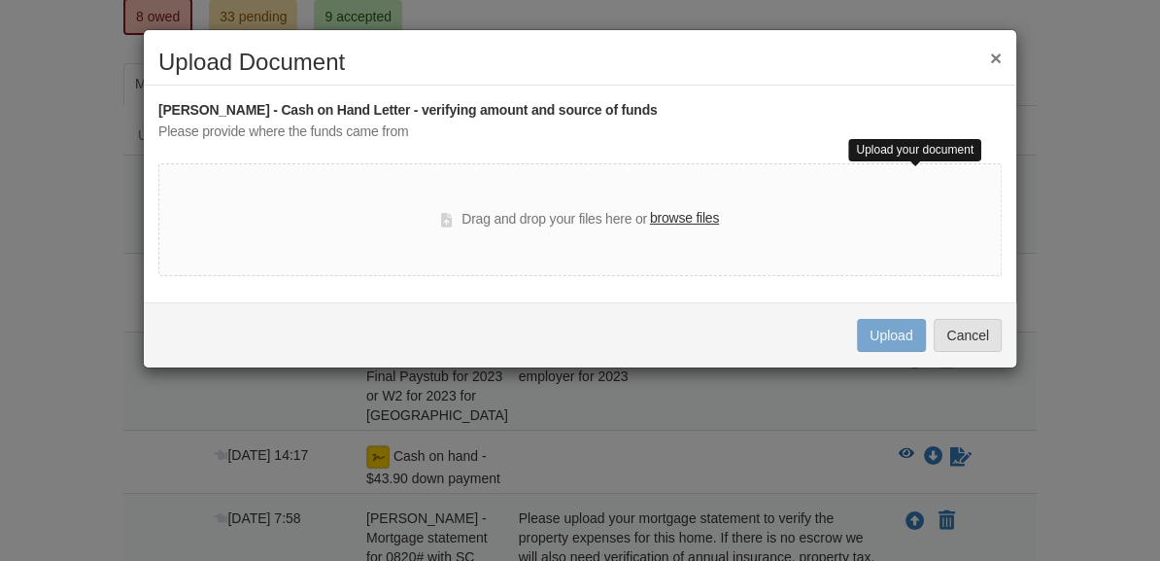
click at [999, 54] on button "×" at bounding box center [996, 58] width 12 height 20
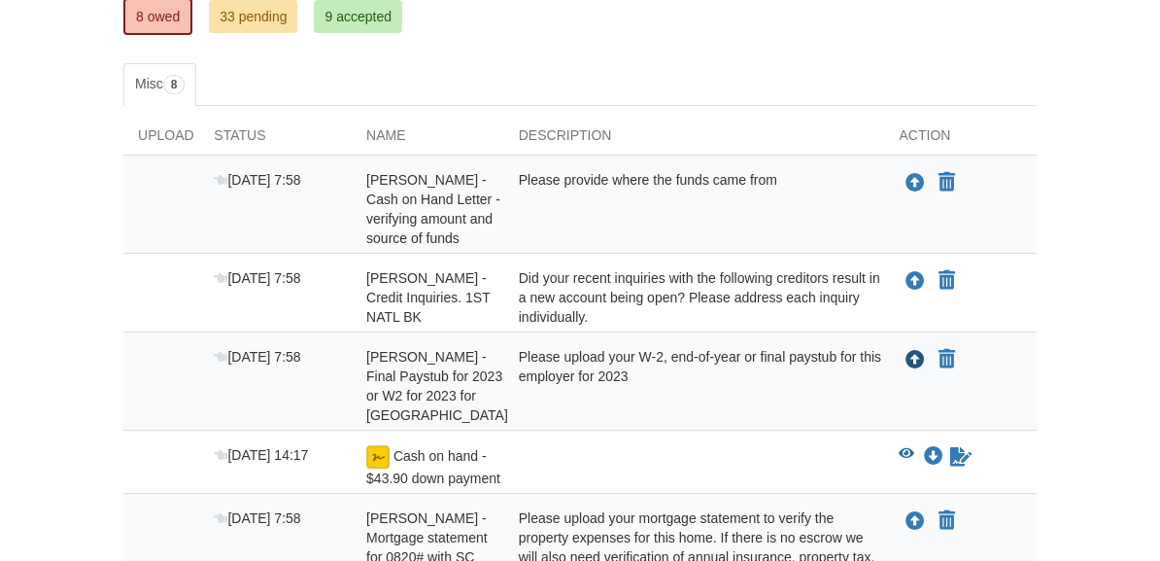
click at [906, 359] on icon "Upload Candace Jenkins - Final Paystub for 2023 or W2 for 2023 for Prisma Healt…" at bounding box center [915, 360] width 19 height 19
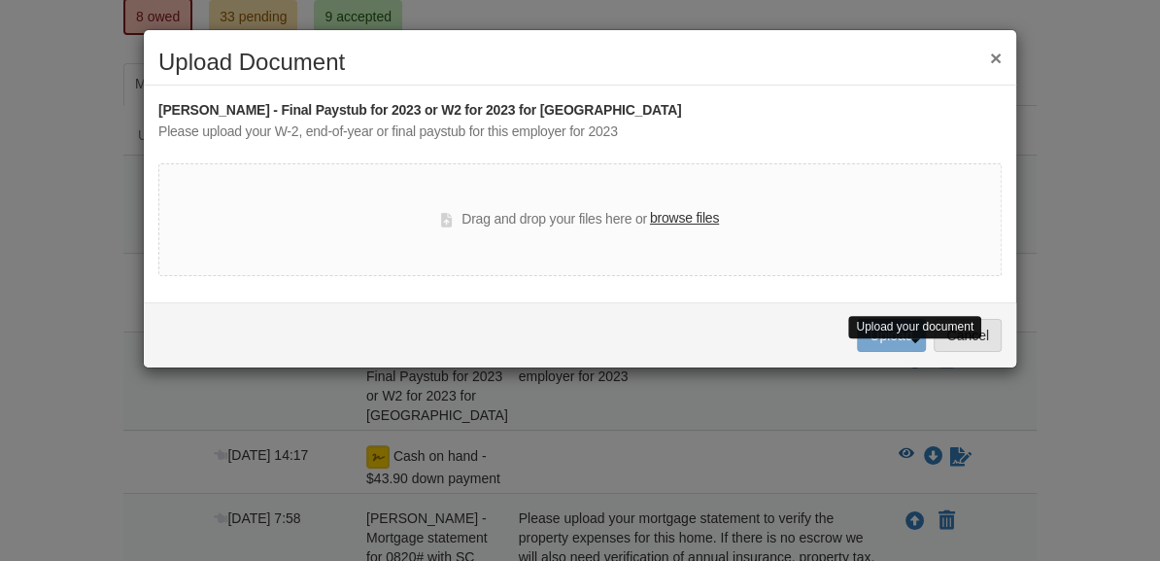
click at [687, 216] on label "browse files" at bounding box center [684, 218] width 69 height 21
click at [0, 0] on input "browse files" at bounding box center [0, 0] width 0 height 0
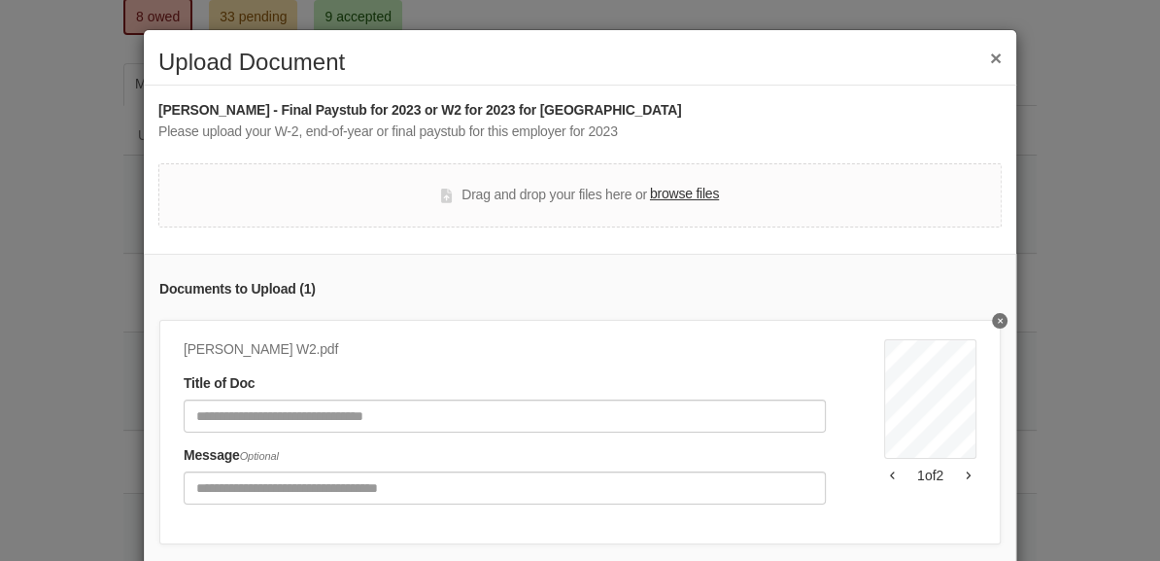
click at [969, 474] on icon "button" at bounding box center [969, 475] width 4 height 8
click at [1000, 315] on button "Delete undefined" at bounding box center [1000, 321] width 16 height 16
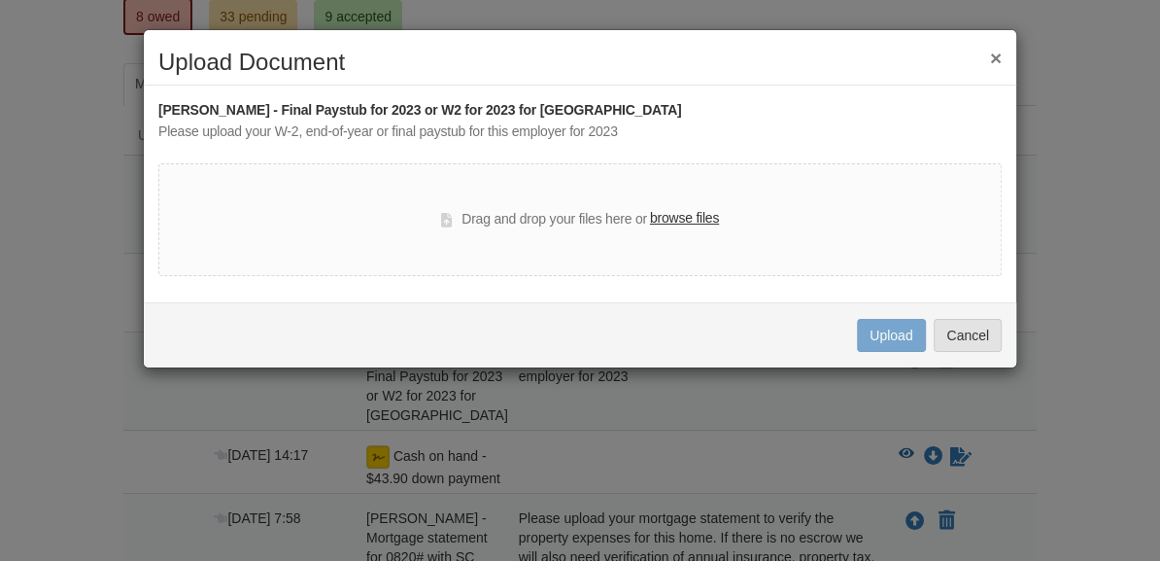
click at [996, 58] on button "×" at bounding box center [996, 58] width 12 height 20
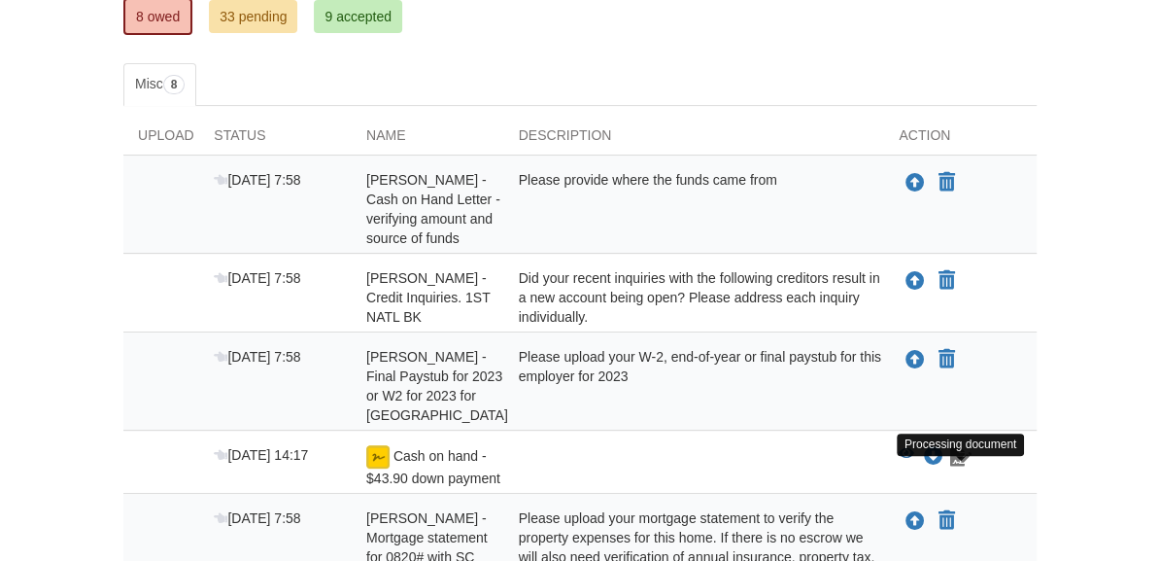
click at [959, 464] on icon "Waiting for your co-borrower to e-sign" at bounding box center [960, 456] width 21 height 19
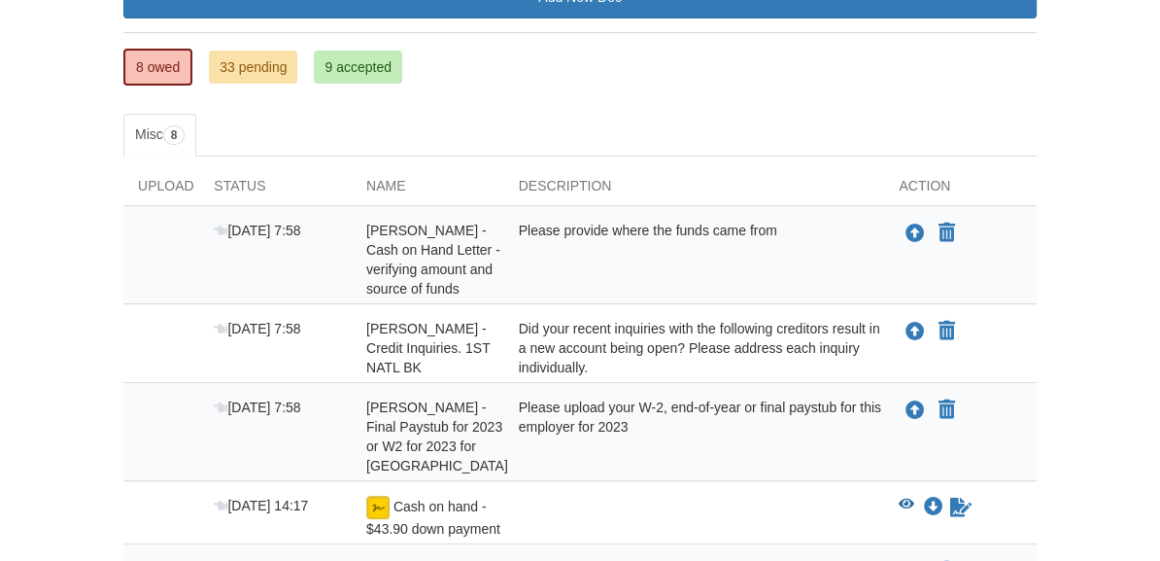
scroll to position [308, 0]
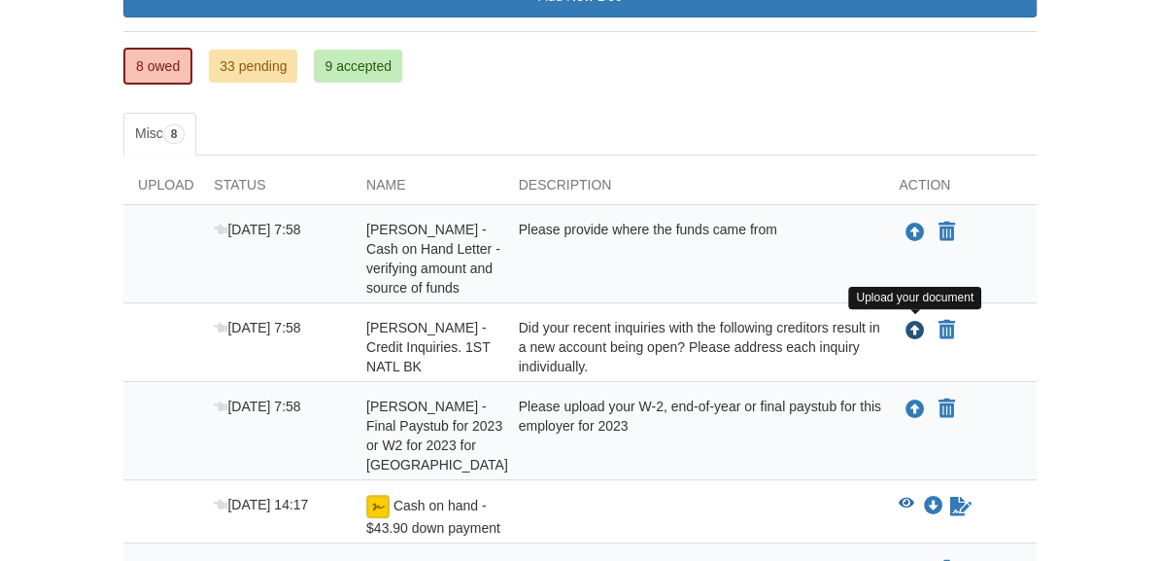
click at [910, 328] on icon "Upload Candace Jenkins - Credit Inquiries. 1ST NATL BK" at bounding box center [915, 331] width 19 height 19
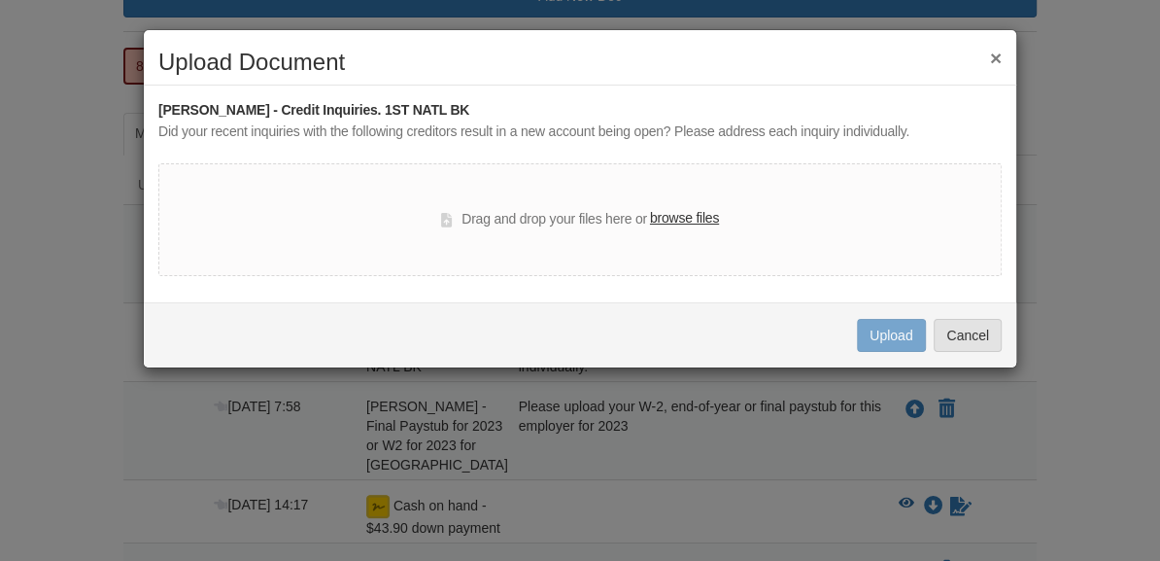
click at [685, 221] on label "browse files" at bounding box center [684, 218] width 69 height 21
click at [0, 0] on input "browse files" at bounding box center [0, 0] width 0 height 0
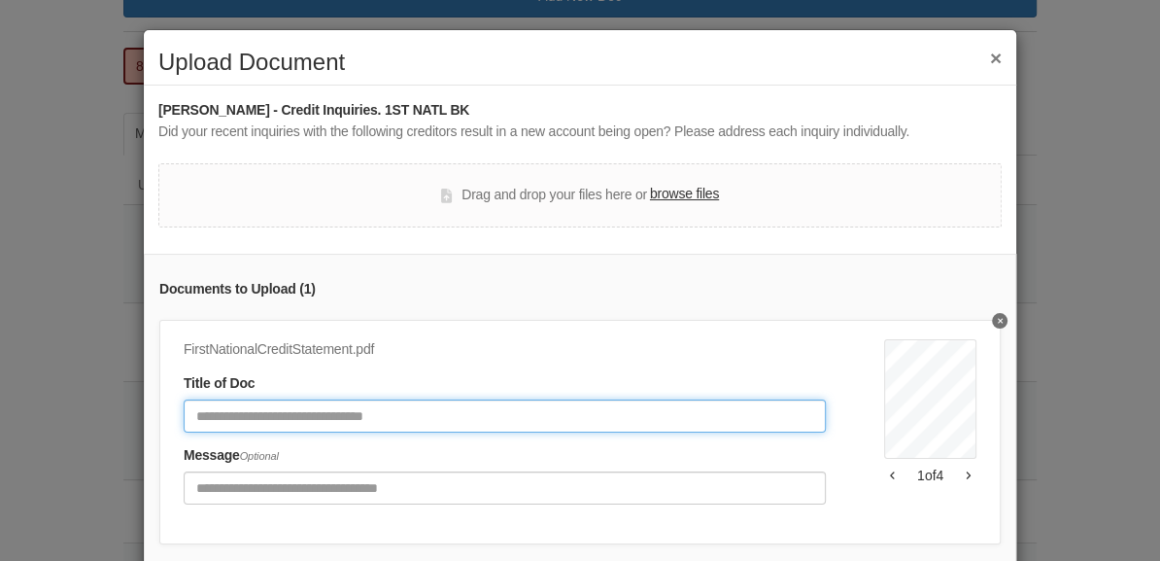
click at [400, 424] on input "Document Title" at bounding box center [505, 415] width 642 height 33
click at [273, 420] on input "**********" at bounding box center [505, 415] width 642 height 33
click at [225, 415] on input "**********" at bounding box center [505, 415] width 642 height 33
type input "**********"
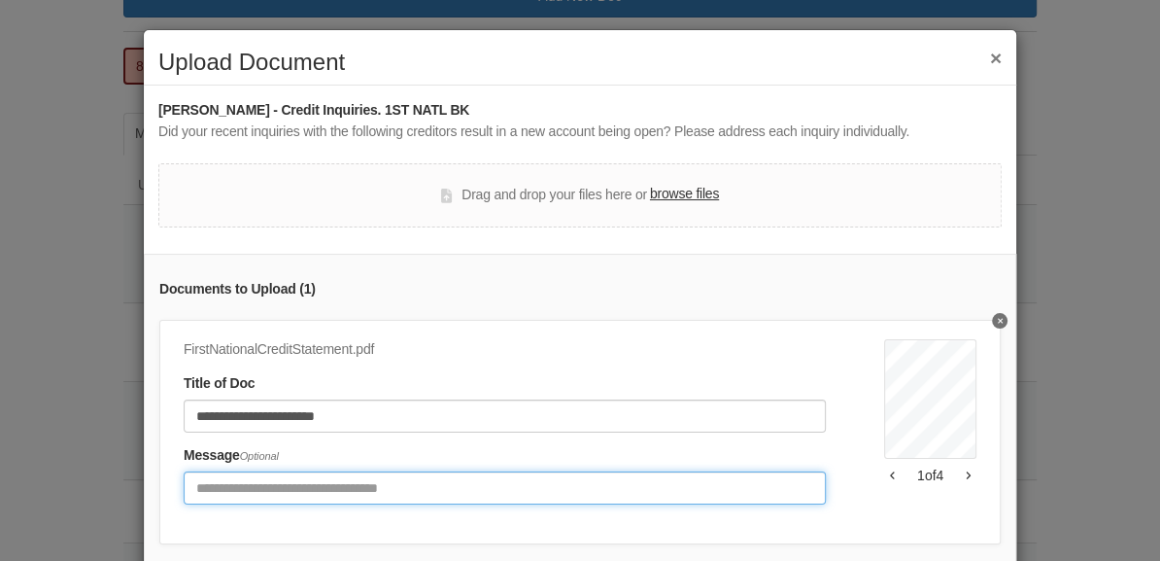
click at [251, 476] on input "Include any comments on this document" at bounding box center [505, 487] width 642 height 33
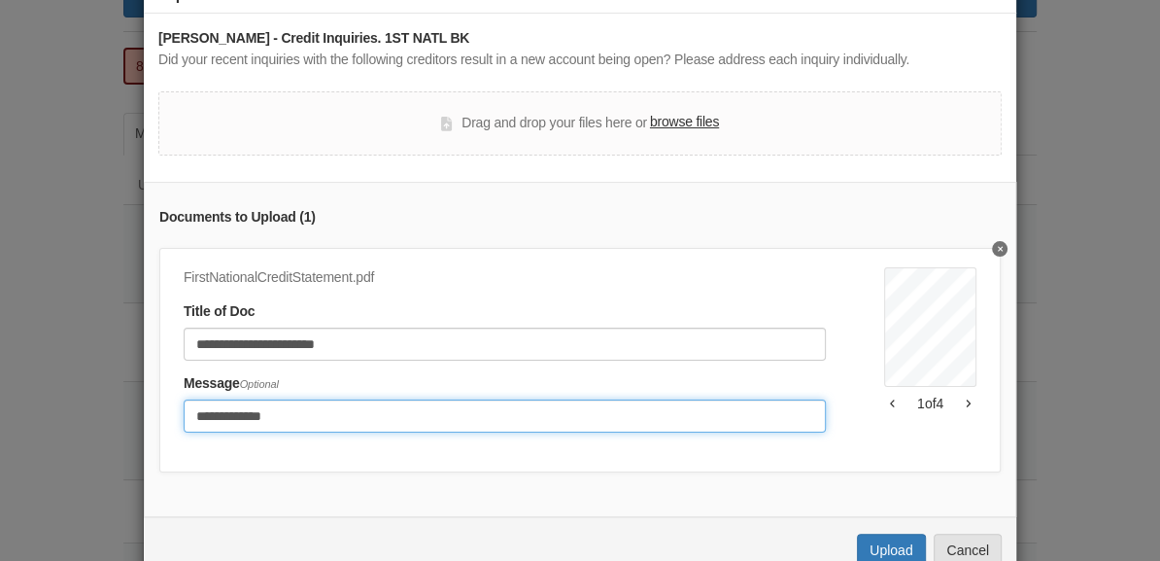
scroll to position [122, 0]
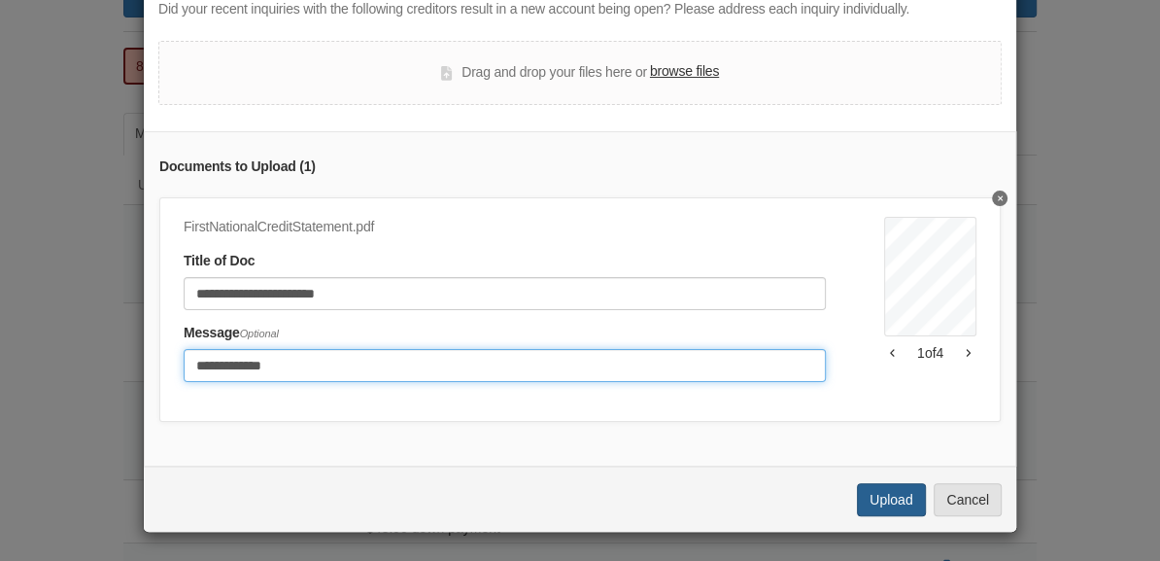
type input "**********"
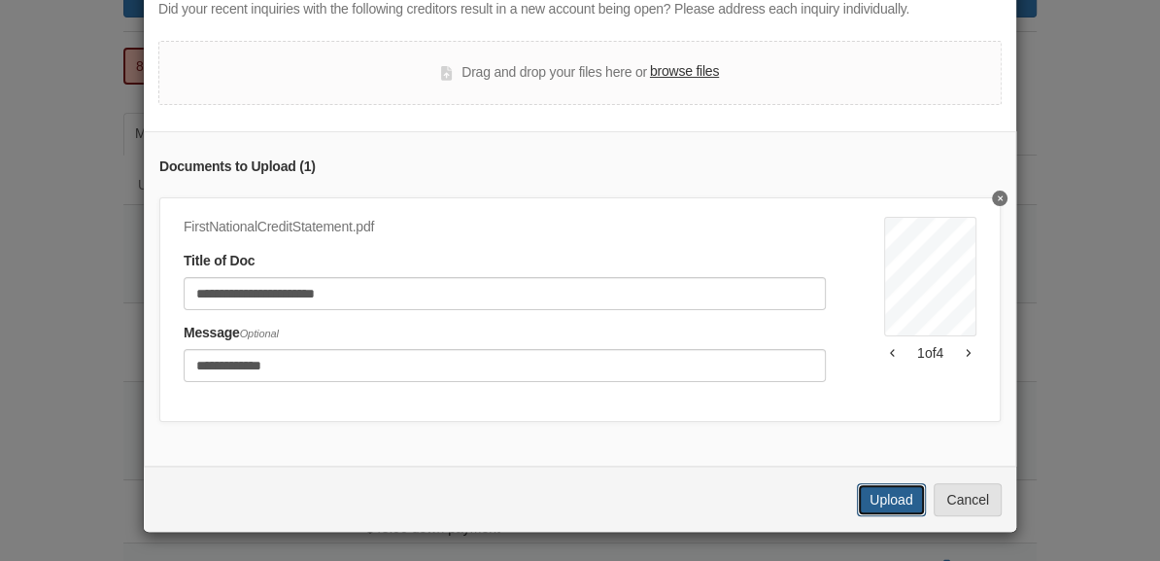
click at [900, 504] on button "Upload" at bounding box center [891, 499] width 68 height 33
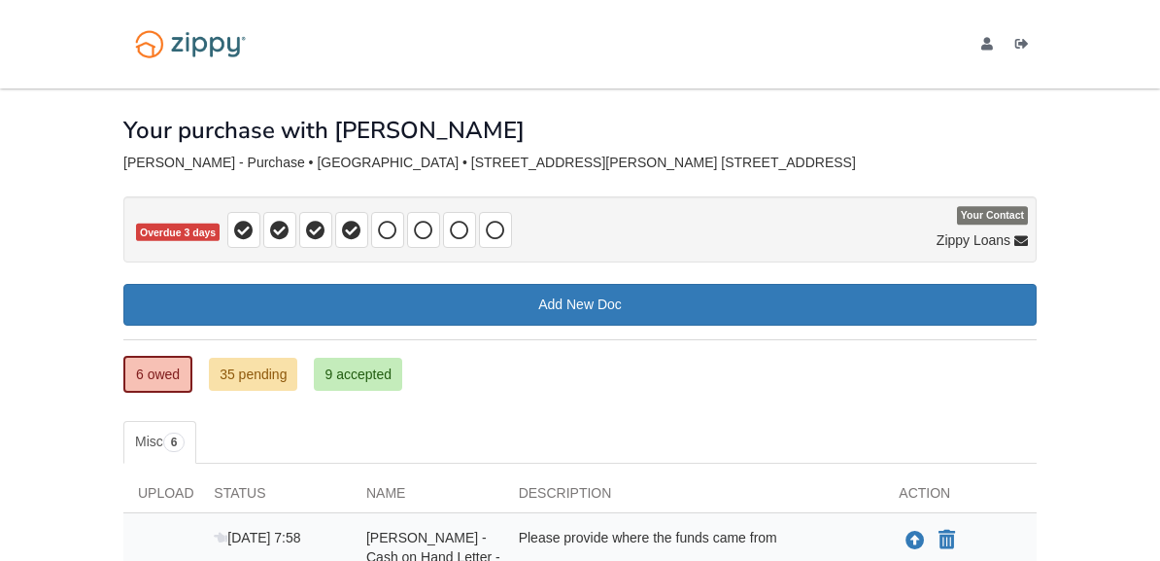
scroll to position [308, 0]
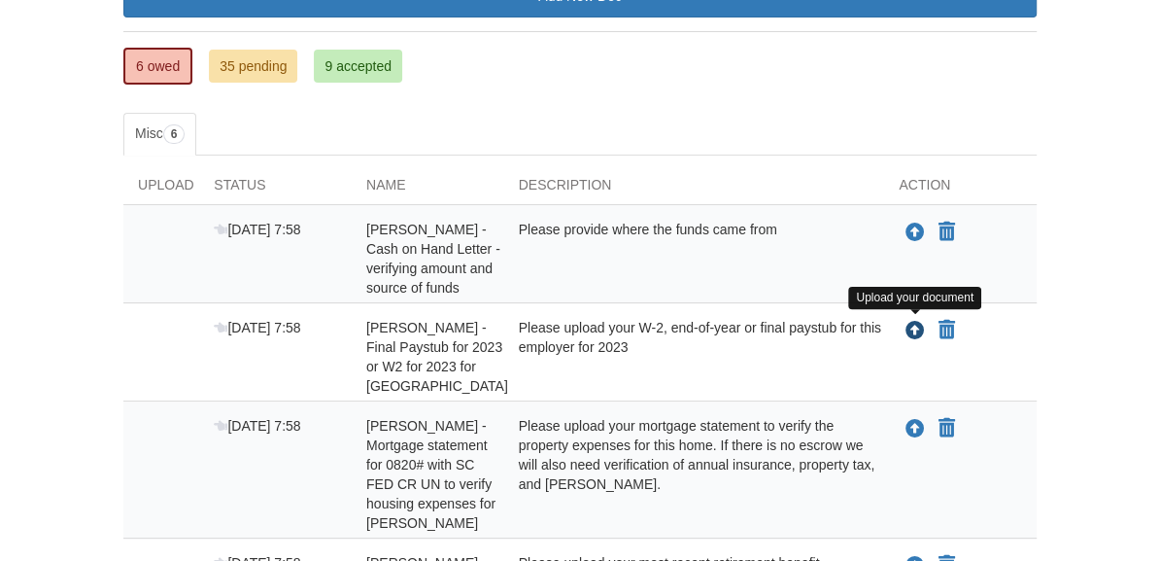
click at [907, 327] on icon "Upload Candace Jenkins - Final Paystub for 2023 or W2 for 2023 for Prisma Healt…" at bounding box center [915, 331] width 19 height 19
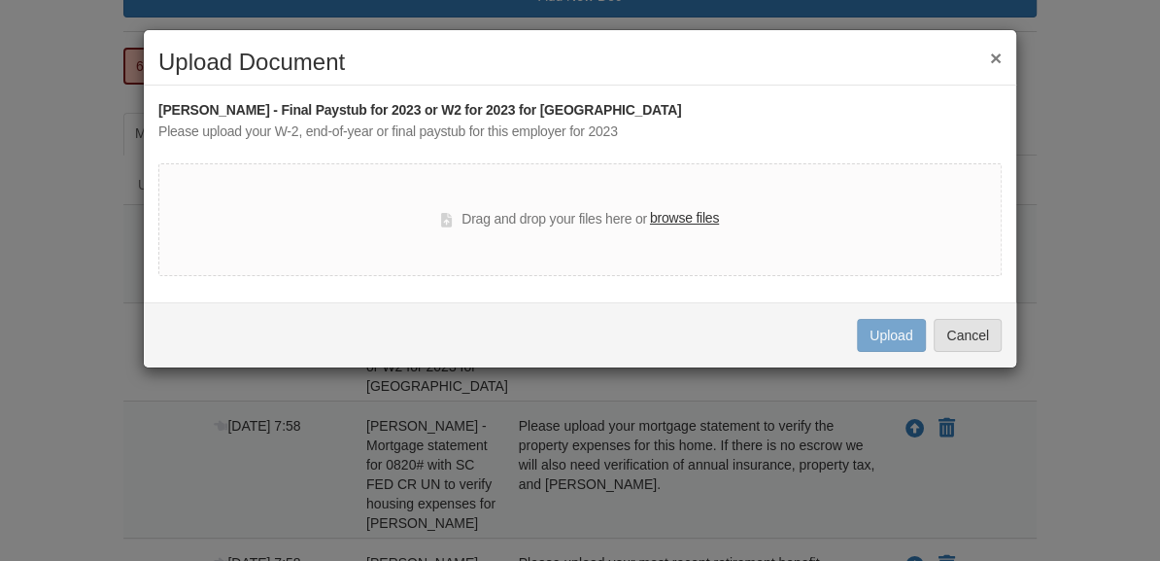
click at [692, 223] on label "browse files" at bounding box center [684, 218] width 69 height 21
click at [0, 0] on input "browse files" at bounding box center [0, 0] width 0 height 0
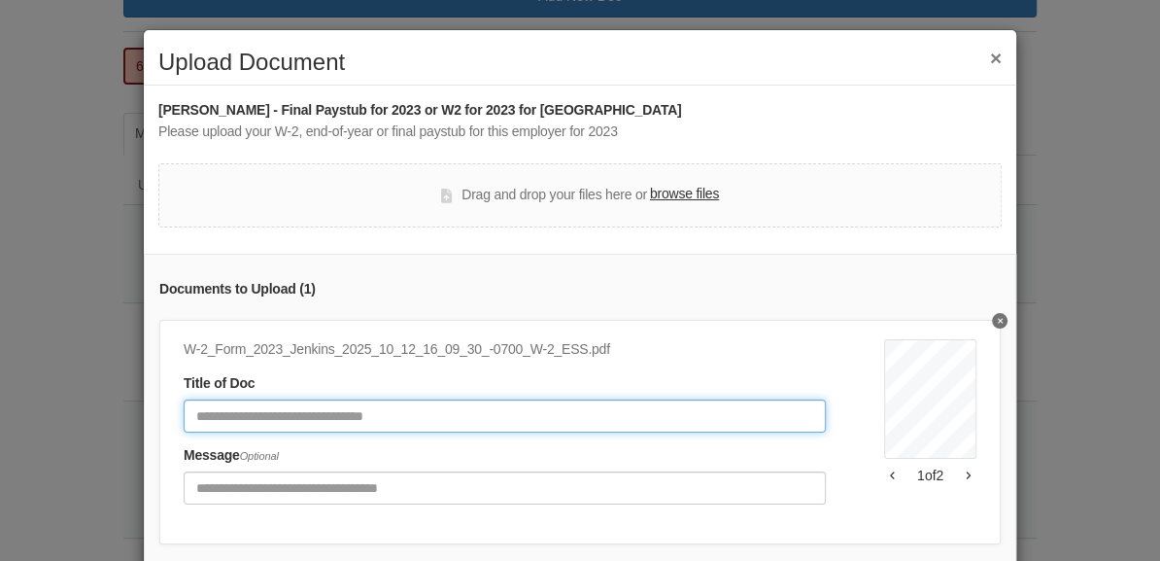
click at [356, 404] on input "Document Title" at bounding box center [505, 415] width 642 height 33
type input "**********"
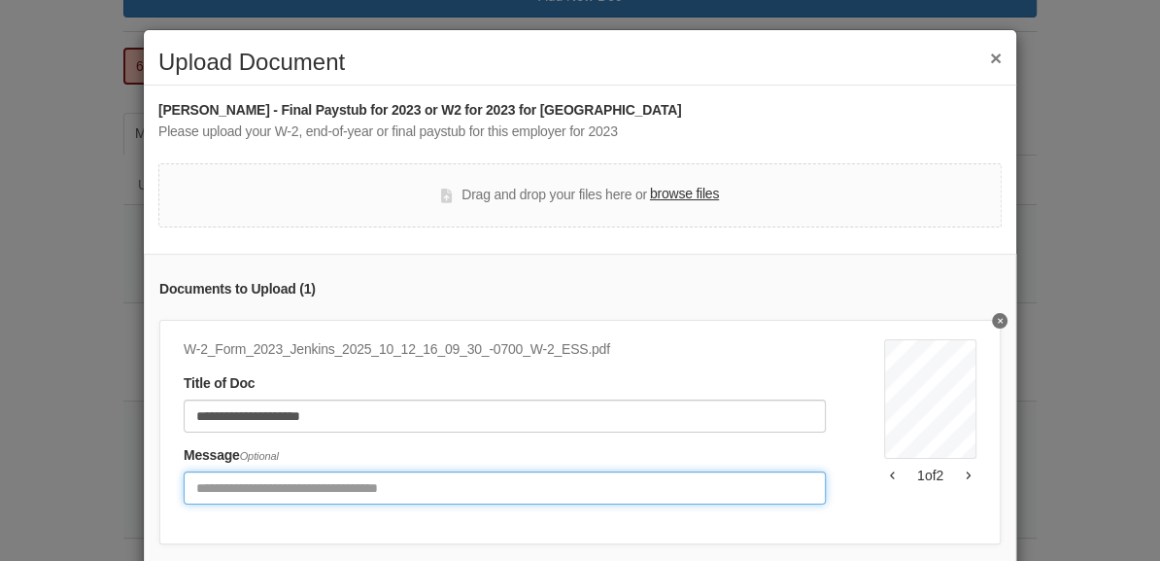
click at [269, 485] on input "Include any comments on this document" at bounding box center [505, 487] width 642 height 33
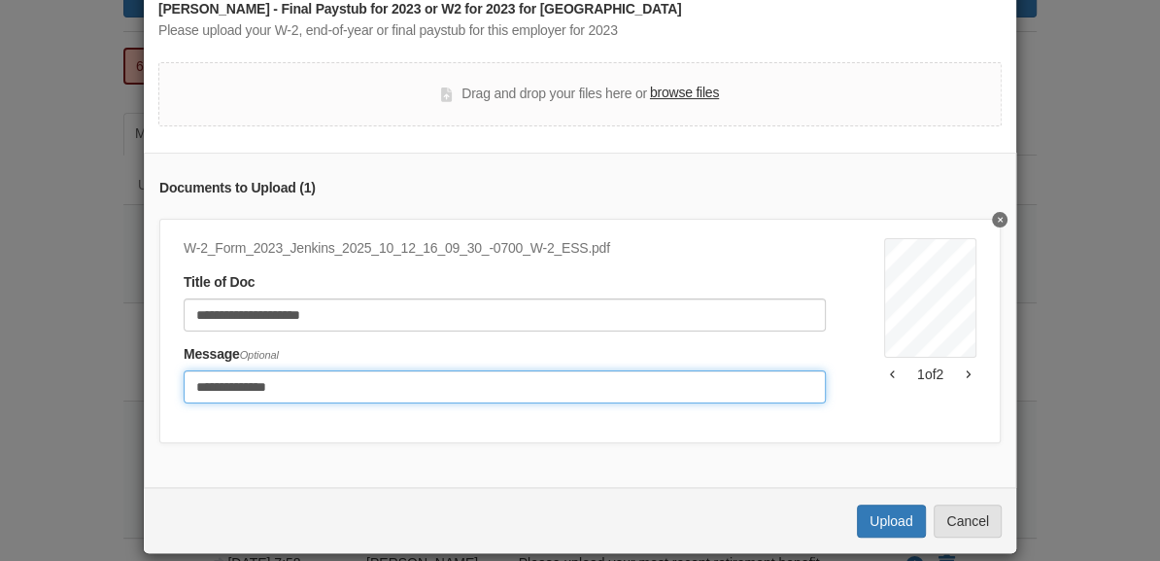
scroll to position [122, 0]
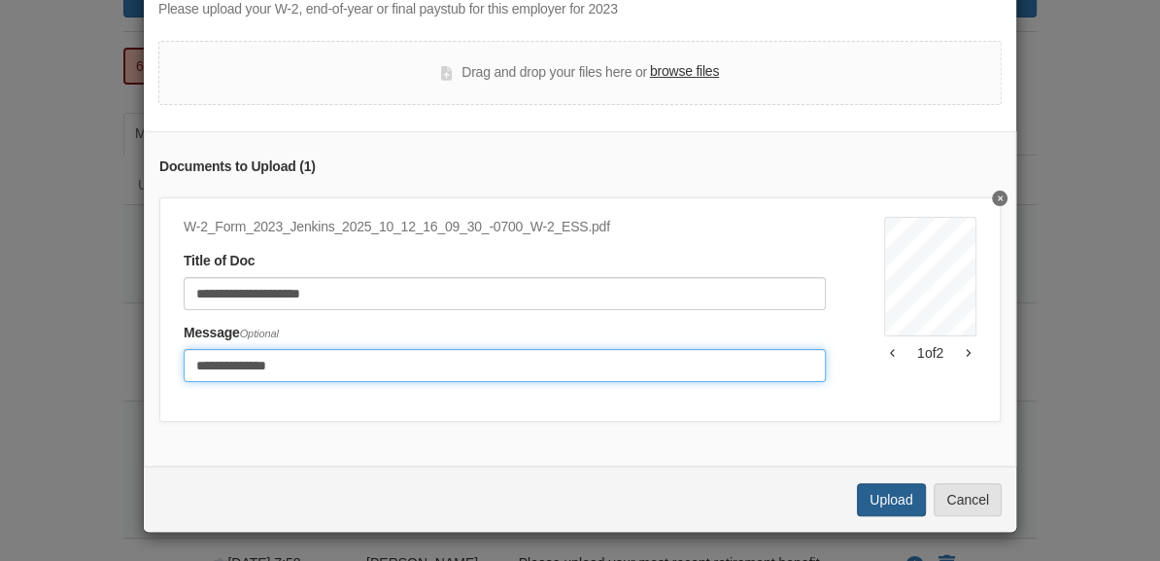
type input "**********"
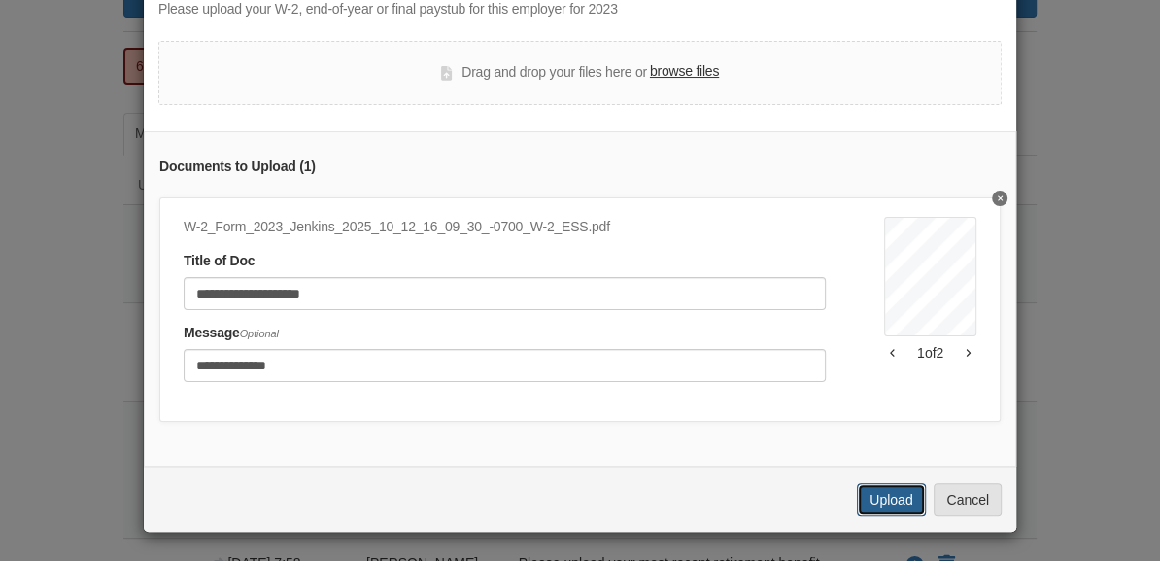
click at [878, 498] on button "Upload" at bounding box center [891, 499] width 68 height 33
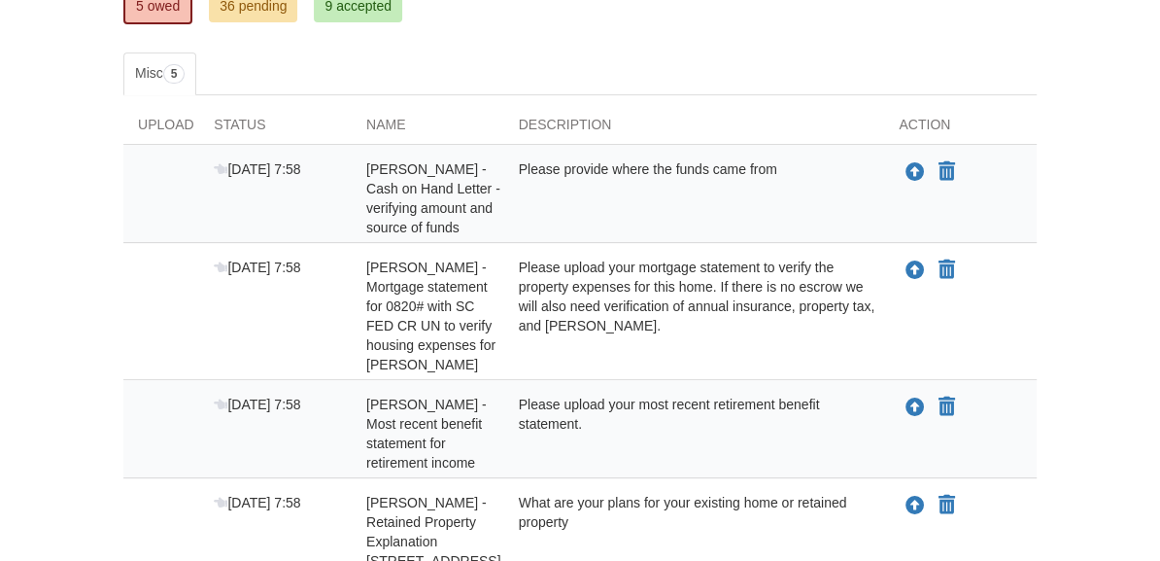
scroll to position [357, 0]
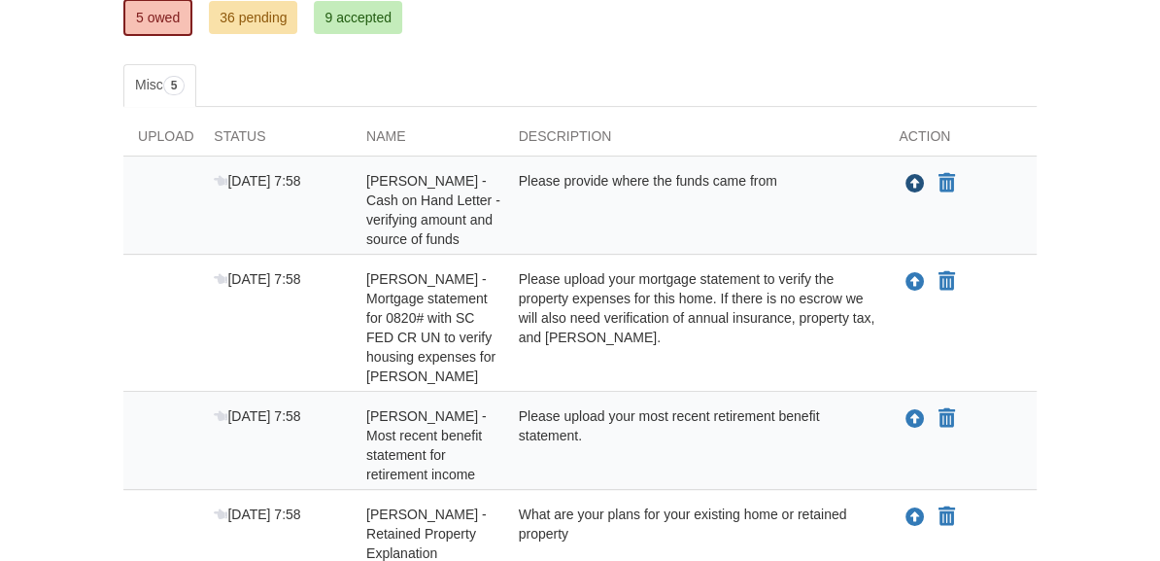
click at [914, 180] on icon "Upload Candace Jenkins - Cash on Hand Letter - verifying amount and source of f…" at bounding box center [915, 184] width 19 height 19
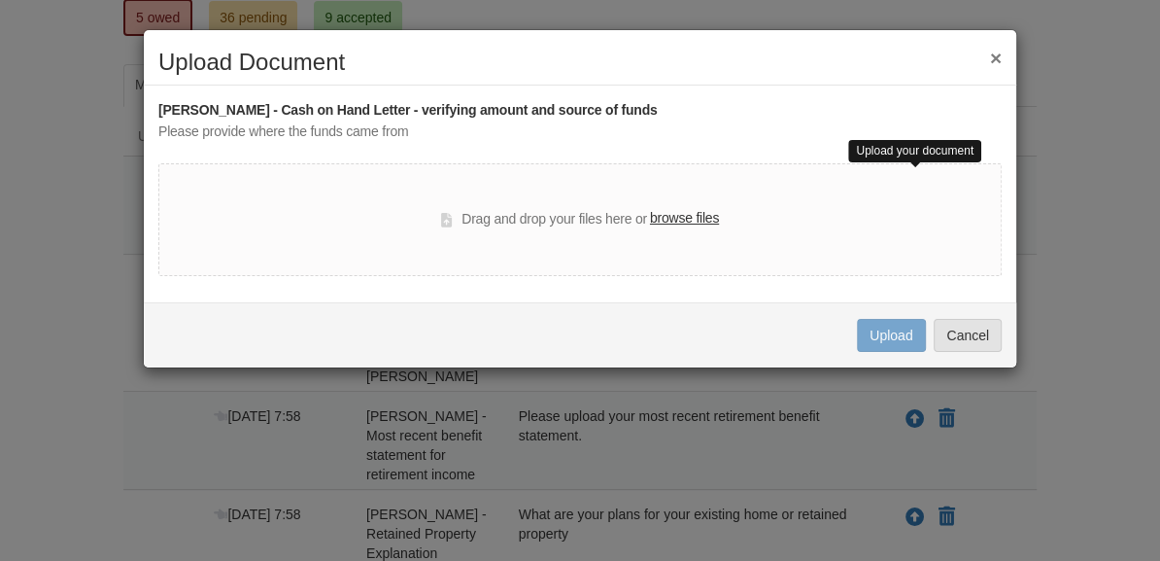
click at [698, 220] on label "browse files" at bounding box center [684, 218] width 69 height 21
click at [0, 0] on input "browse files" at bounding box center [0, 0] width 0 height 0
click at [999, 60] on button "×" at bounding box center [996, 58] width 12 height 20
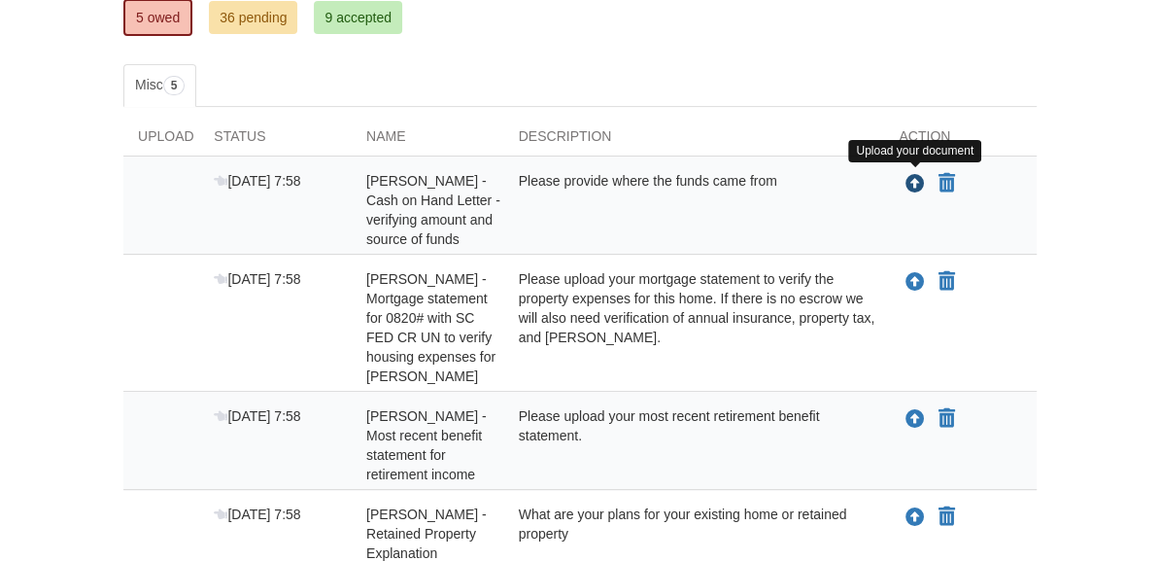
click at [911, 187] on icon "Upload Candace Jenkins - Cash on Hand Letter - verifying amount and source of f…" at bounding box center [915, 184] width 19 height 19
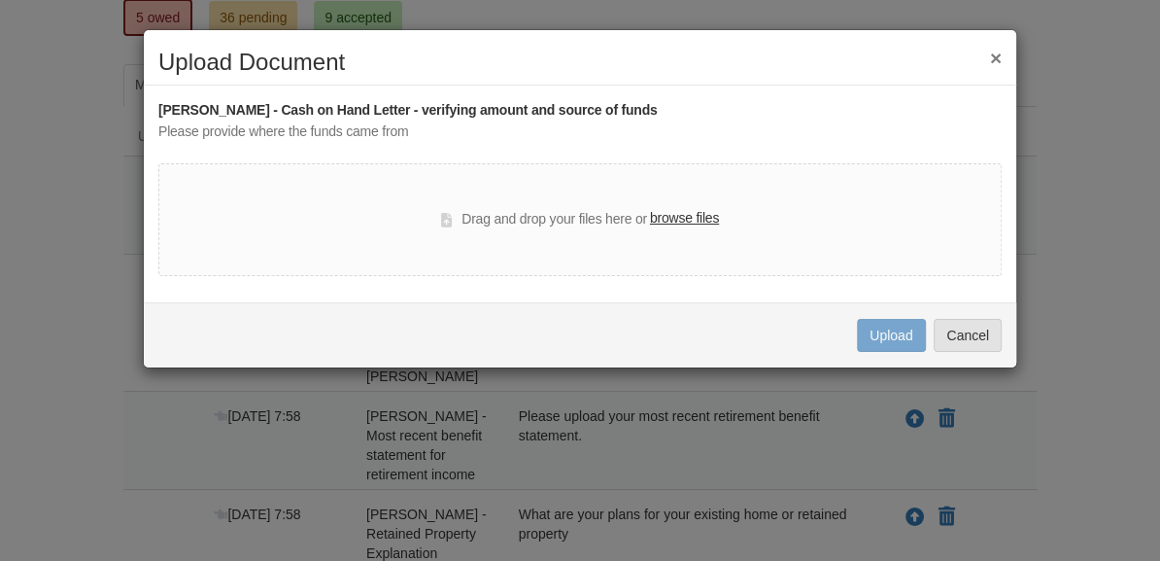
click at [666, 224] on label "browse files" at bounding box center [684, 218] width 69 height 21
click at [0, 0] on input "browse files" at bounding box center [0, 0] width 0 height 0
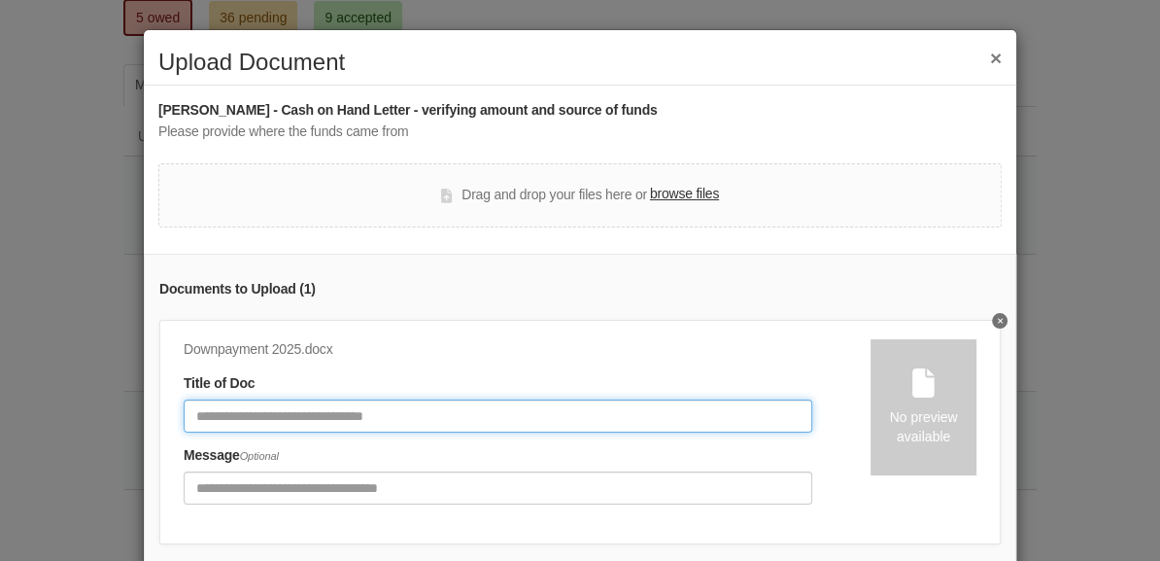
click at [336, 424] on input "Document Title" at bounding box center [498, 415] width 629 height 33
type input "*"
type input "**********"
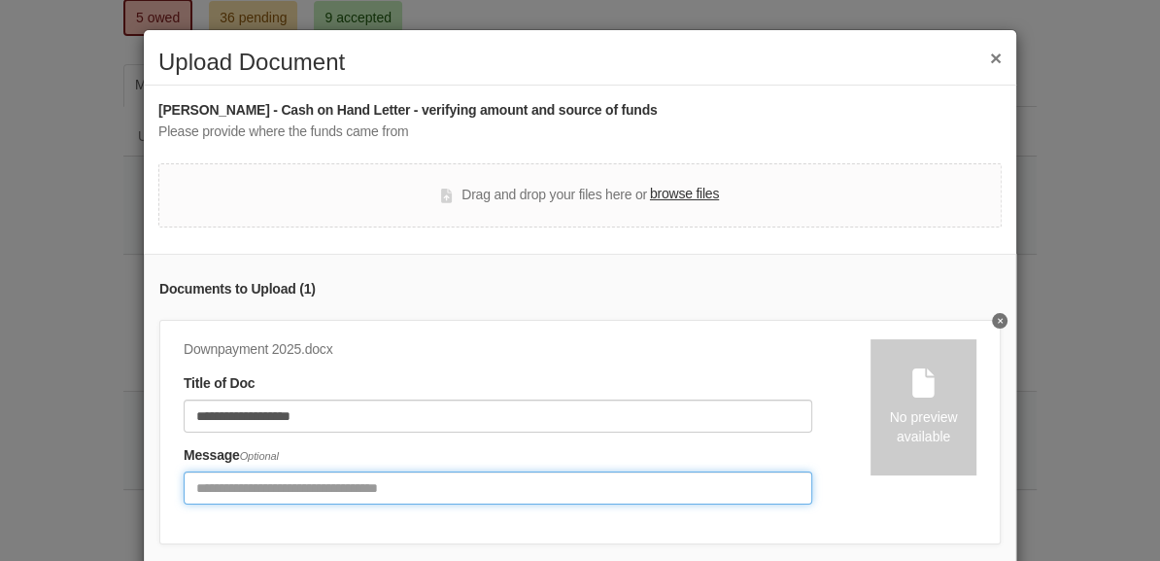
click at [276, 482] on input "Include any comments on this document" at bounding box center [498, 487] width 629 height 33
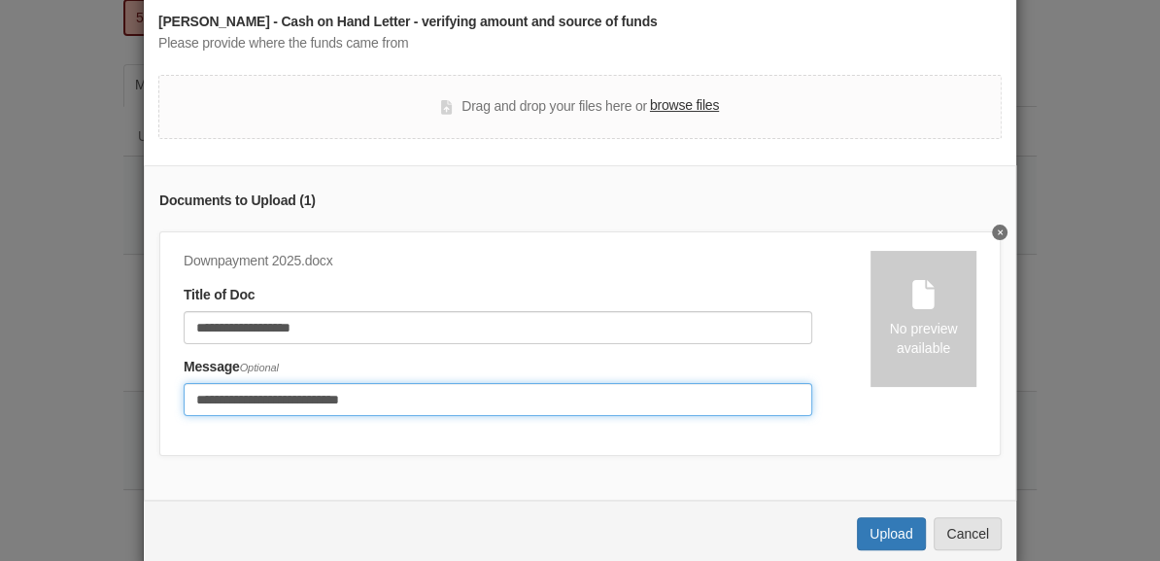
scroll to position [122, 0]
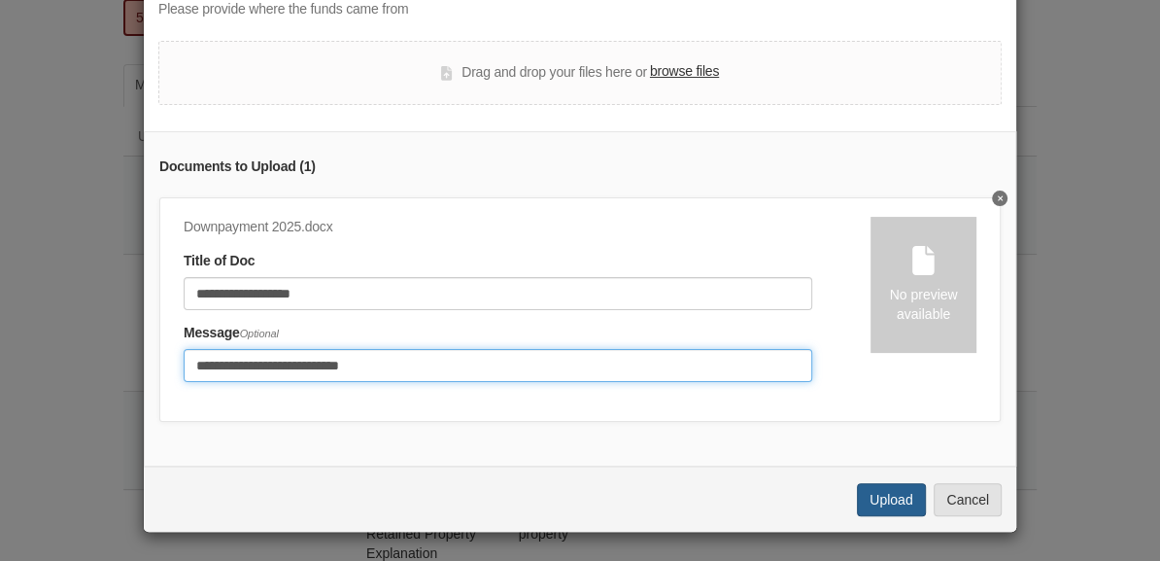
type input "**********"
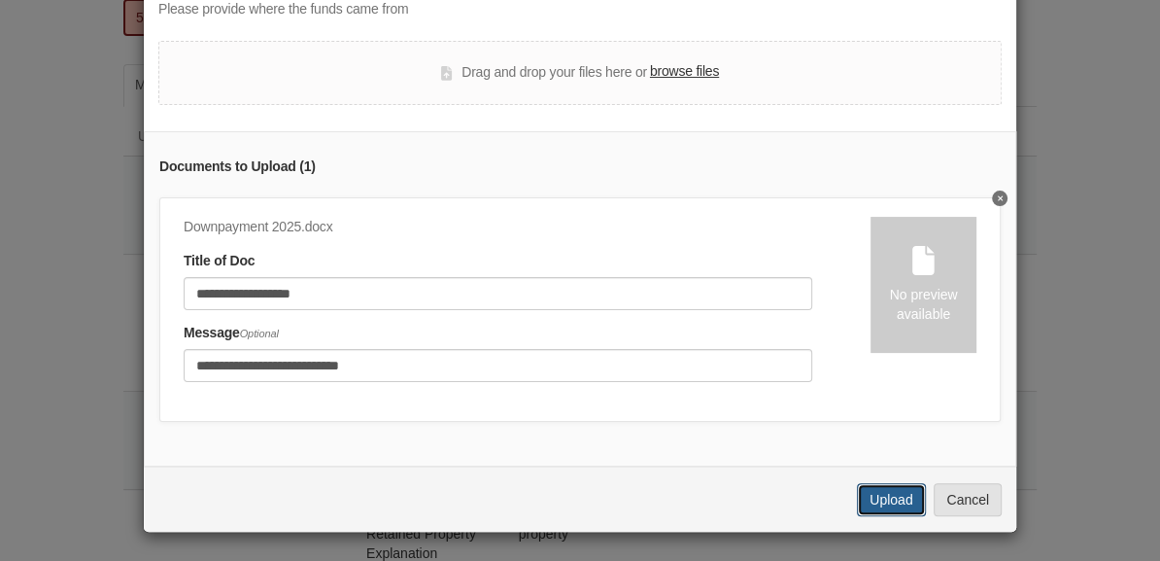
click at [899, 509] on button "Upload" at bounding box center [891, 499] width 68 height 33
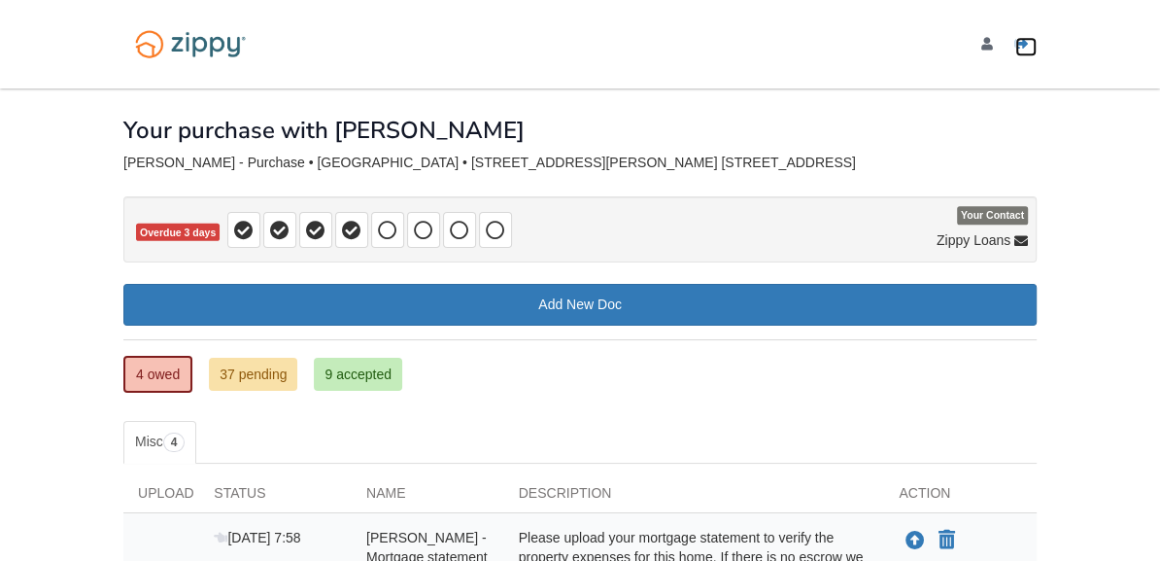
click at [1034, 52] on link "Logout" at bounding box center [1025, 46] width 21 height 19
